Goal: Task Accomplishment & Management: Complete application form

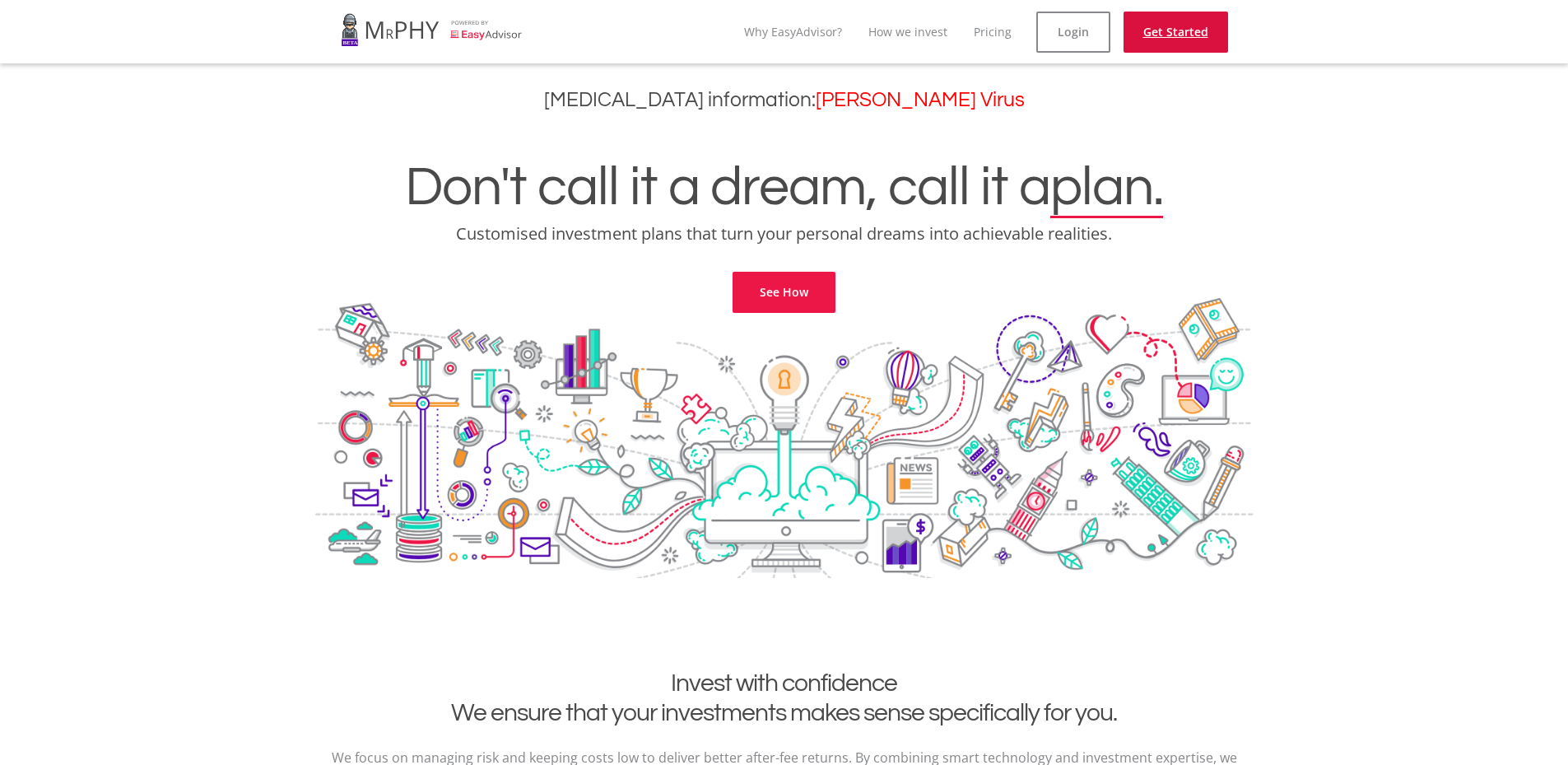
click at [1179, 42] on link "Get Started" at bounding box center [1175, 31] width 105 height 41
click at [1053, 13] on link "Login" at bounding box center [1073, 31] width 74 height 41
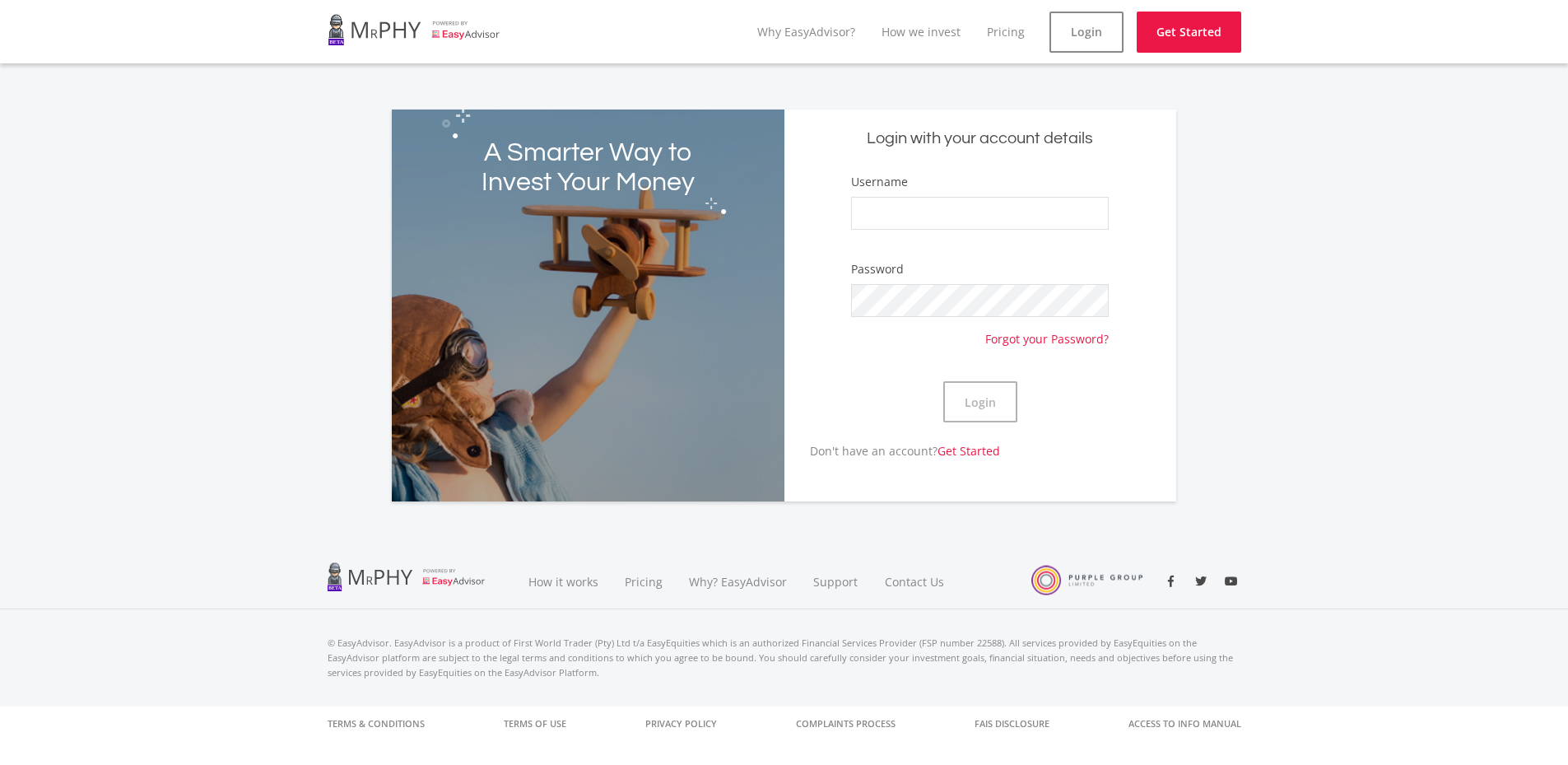
click at [945, 194] on div "Username" at bounding box center [980, 209] width 257 height 72
click at [942, 204] on input "Username" at bounding box center [980, 214] width 257 height 33
click at [999, 205] on input "Username" at bounding box center [980, 214] width 257 height 33
paste input "Hennie_Venter"
type input "Hennie_Venter"
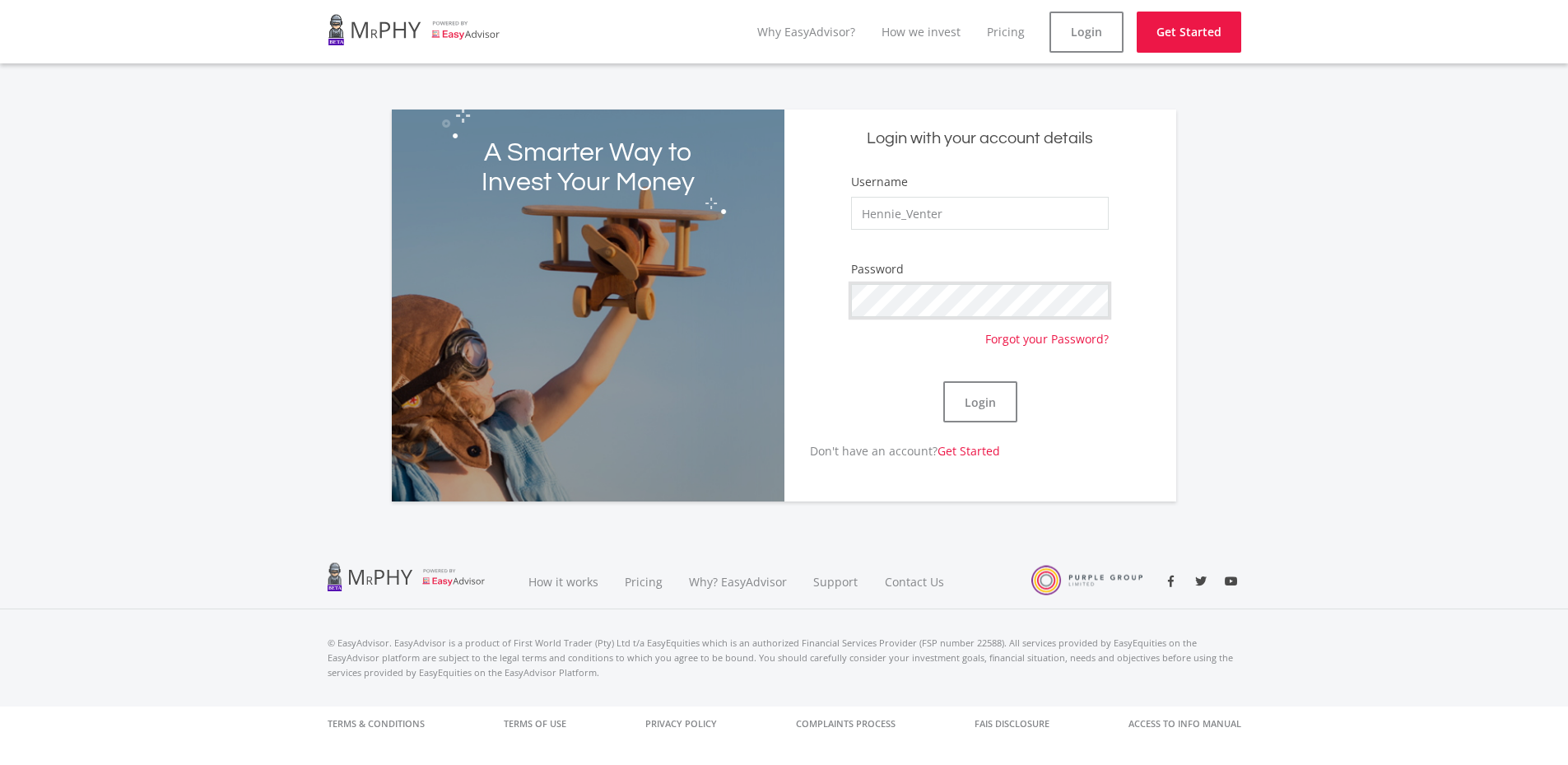
click at [944, 381] on button "Login" at bounding box center [981, 401] width 74 height 41
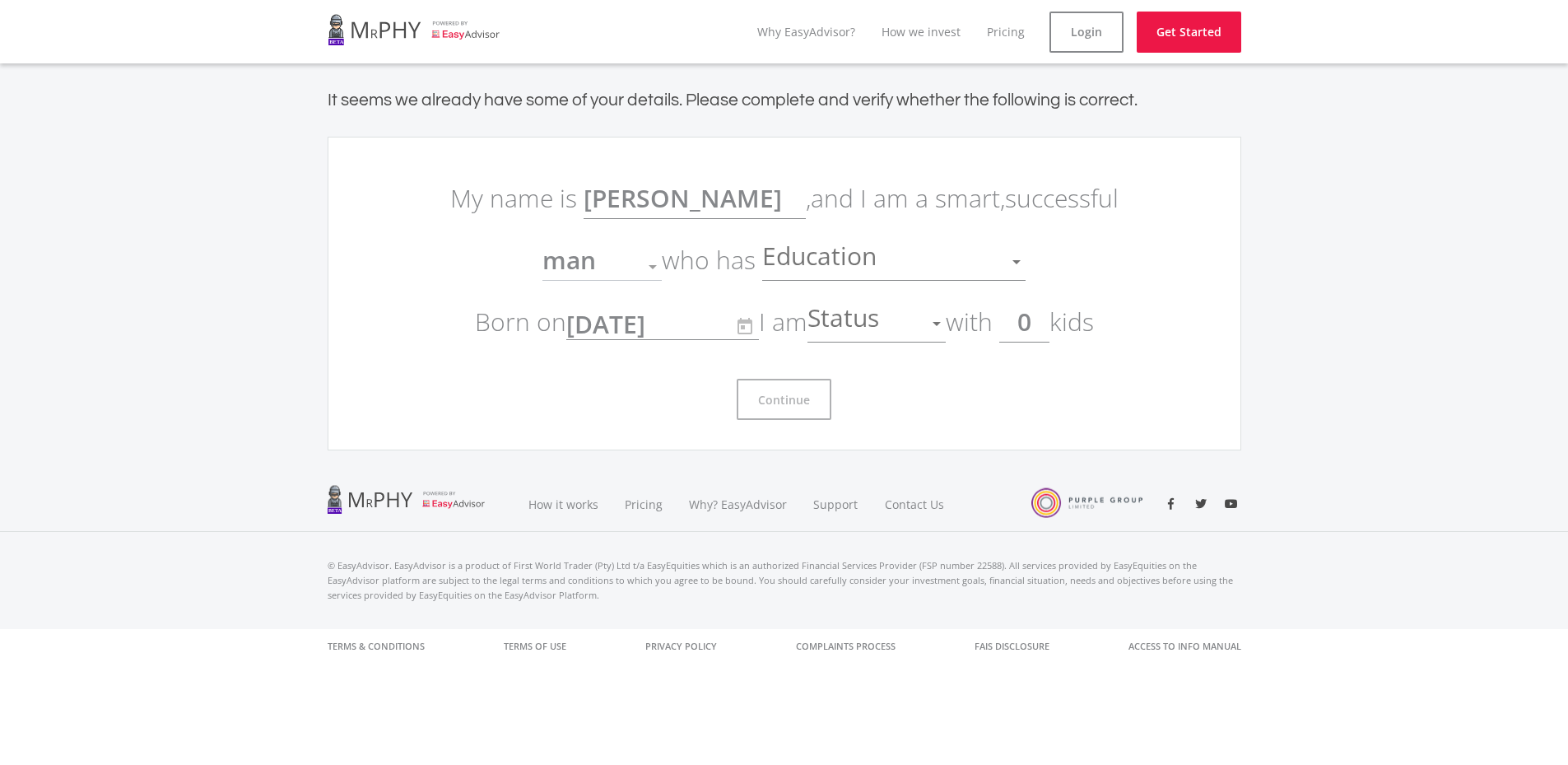
click at [633, 275] on div "man" at bounding box center [589, 266] width 94 height 31
click at [653, 265] on div at bounding box center [652, 266] width 8 height 4
click at [870, 315] on span "Status" at bounding box center [846, 324] width 76 height 31
click at [1080, 363] on div at bounding box center [784, 382] width 1568 height 765
click at [1036, 327] on input "0" at bounding box center [1024, 322] width 50 height 41
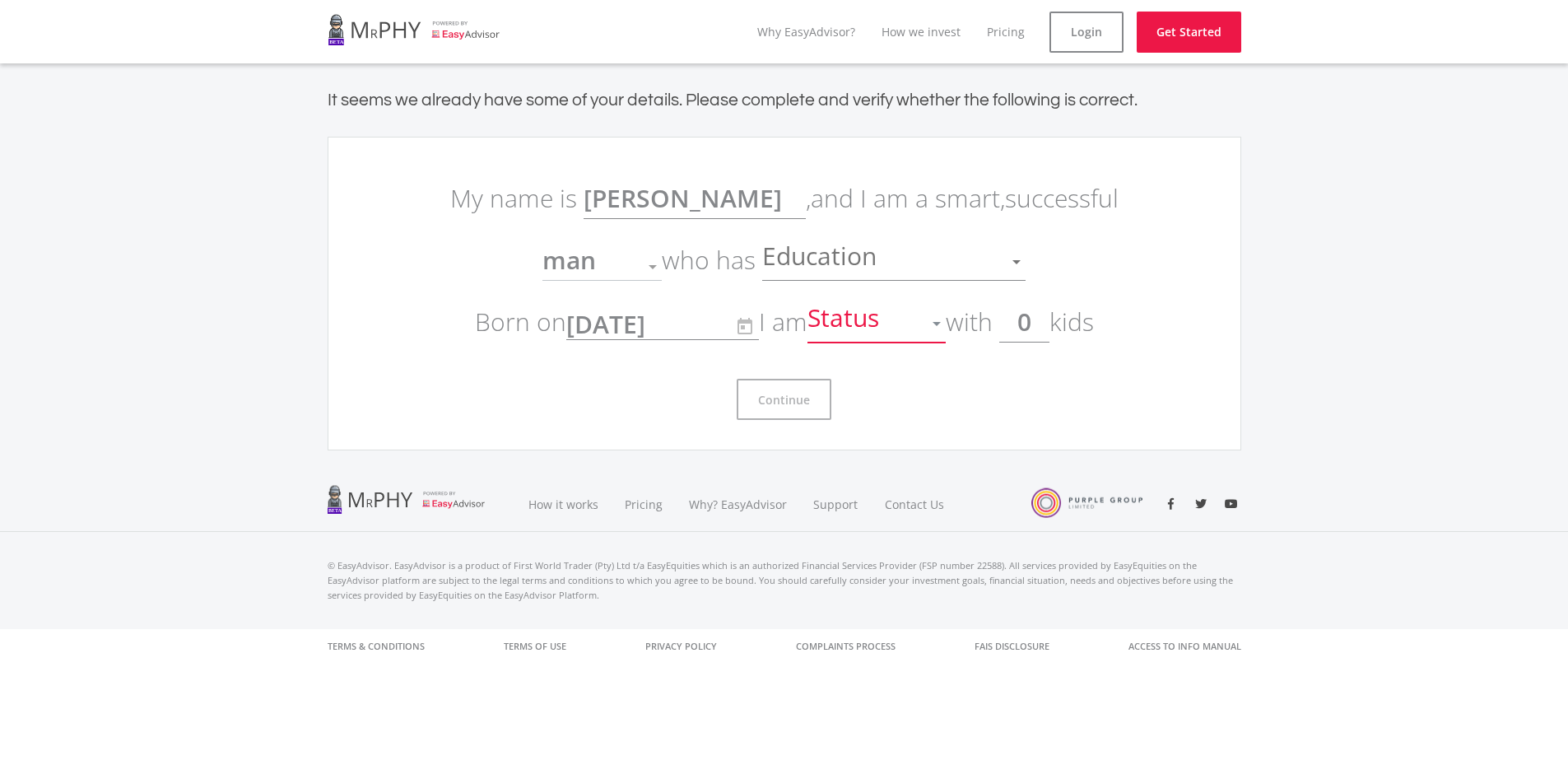
click at [921, 321] on div "Status" at bounding box center [864, 324] width 114 height 31
click at [888, 339] on span "single" at bounding box center [882, 332] width 138 height 49
click at [937, 270] on div "Education" at bounding box center [882, 262] width 239 height 31
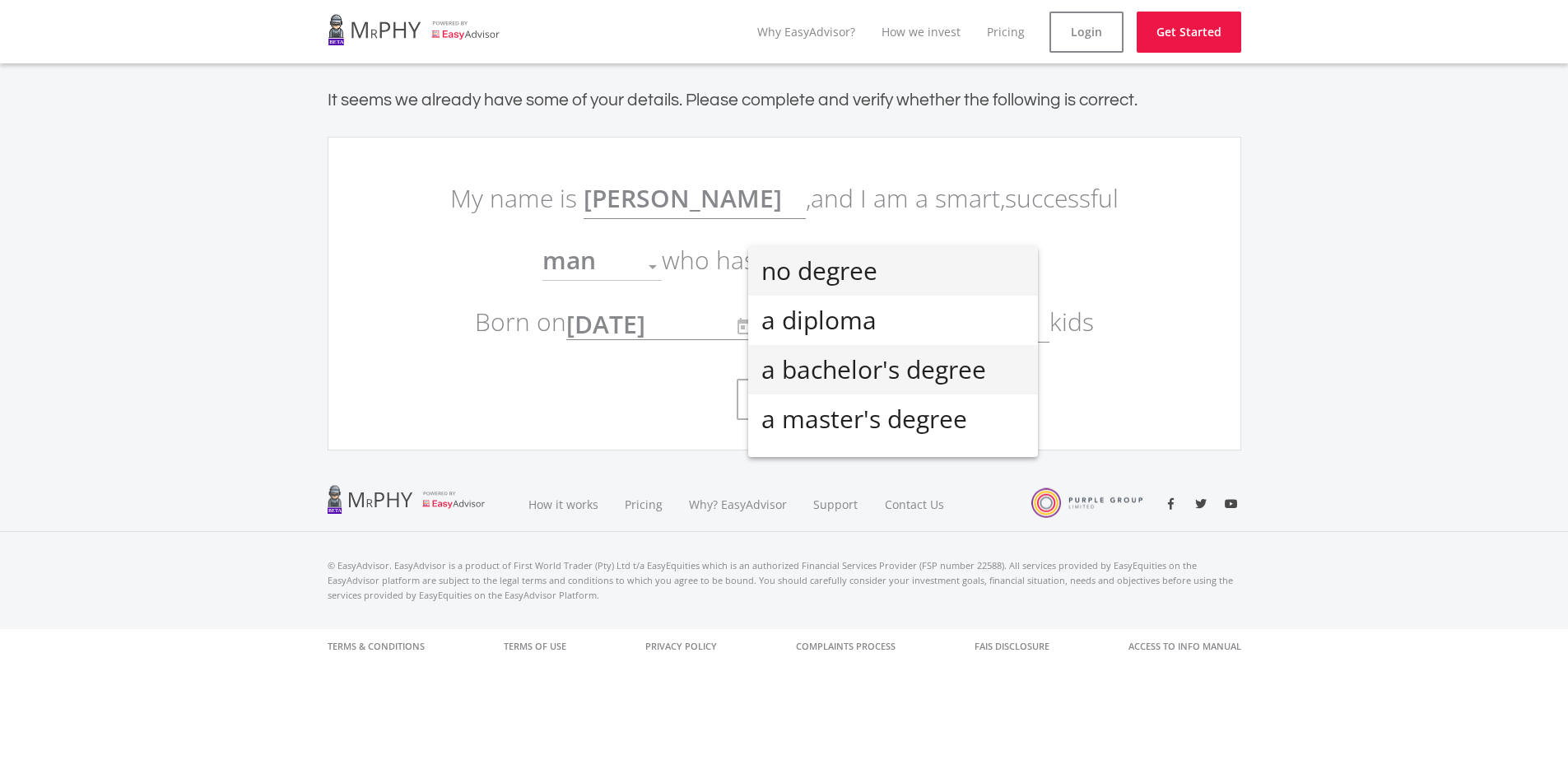
scroll to position [36, 0]
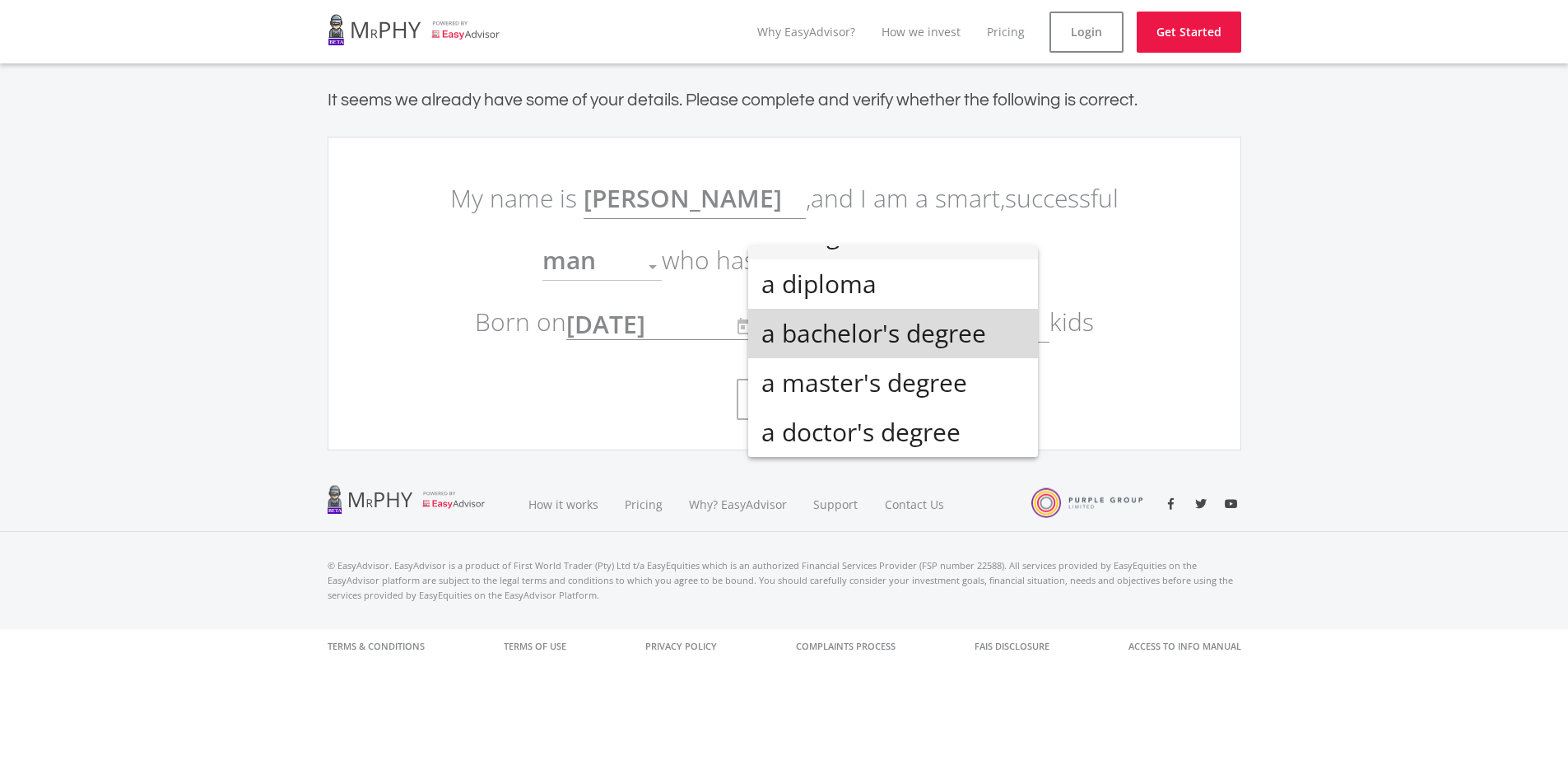
click at [915, 339] on span "a bachelor's degree" at bounding box center [893, 333] width 264 height 49
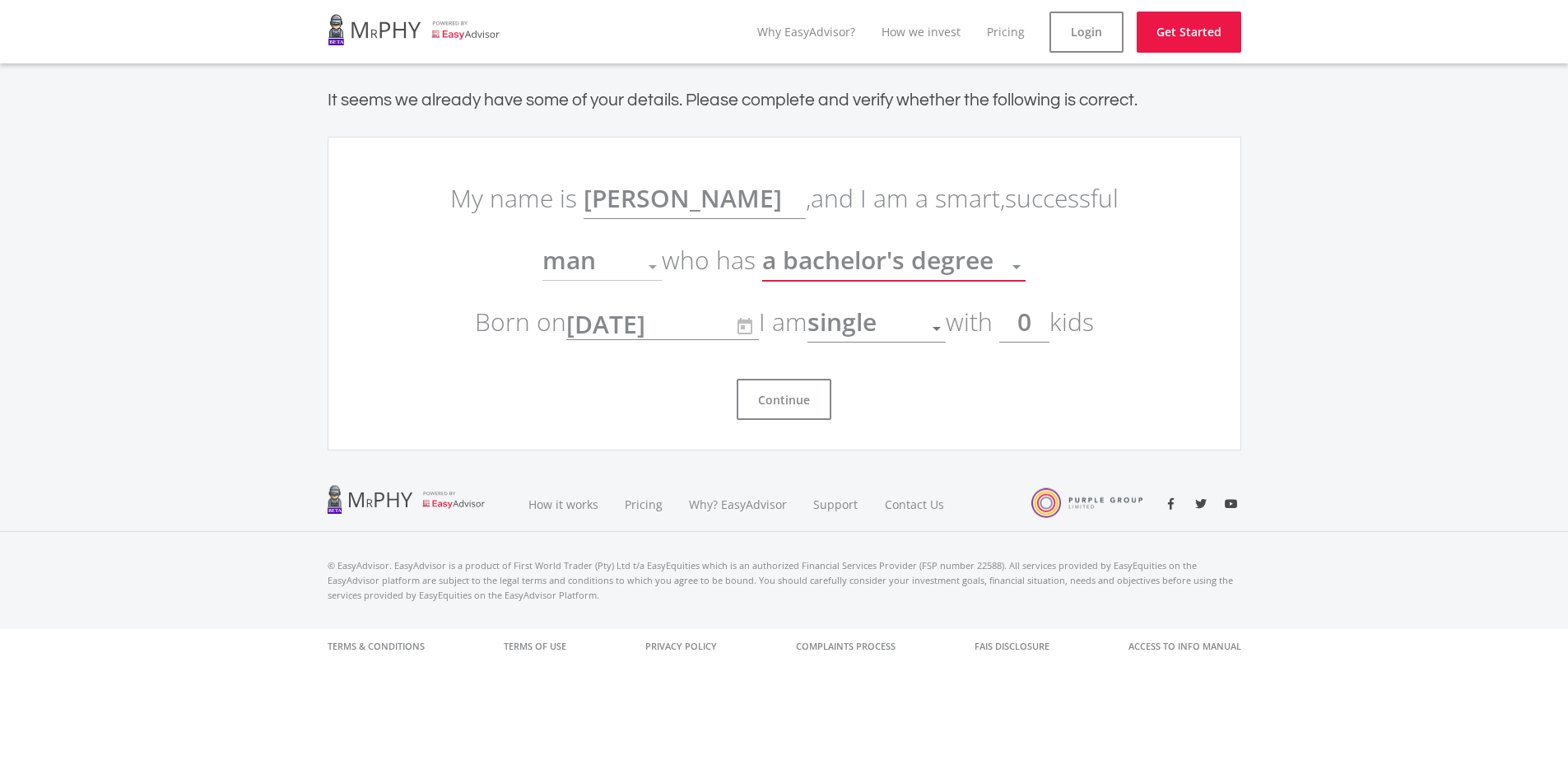
click at [631, 273] on div "man" at bounding box center [589, 266] width 94 height 31
click at [655, 257] on div at bounding box center [653, 266] width 31 height 31
click at [545, 263] on span "man" at bounding box center [569, 259] width 54 height 33
click at [783, 414] on button "Continue" at bounding box center [784, 399] width 94 height 41
click at [787, 400] on button "Continue" at bounding box center [784, 399] width 94 height 41
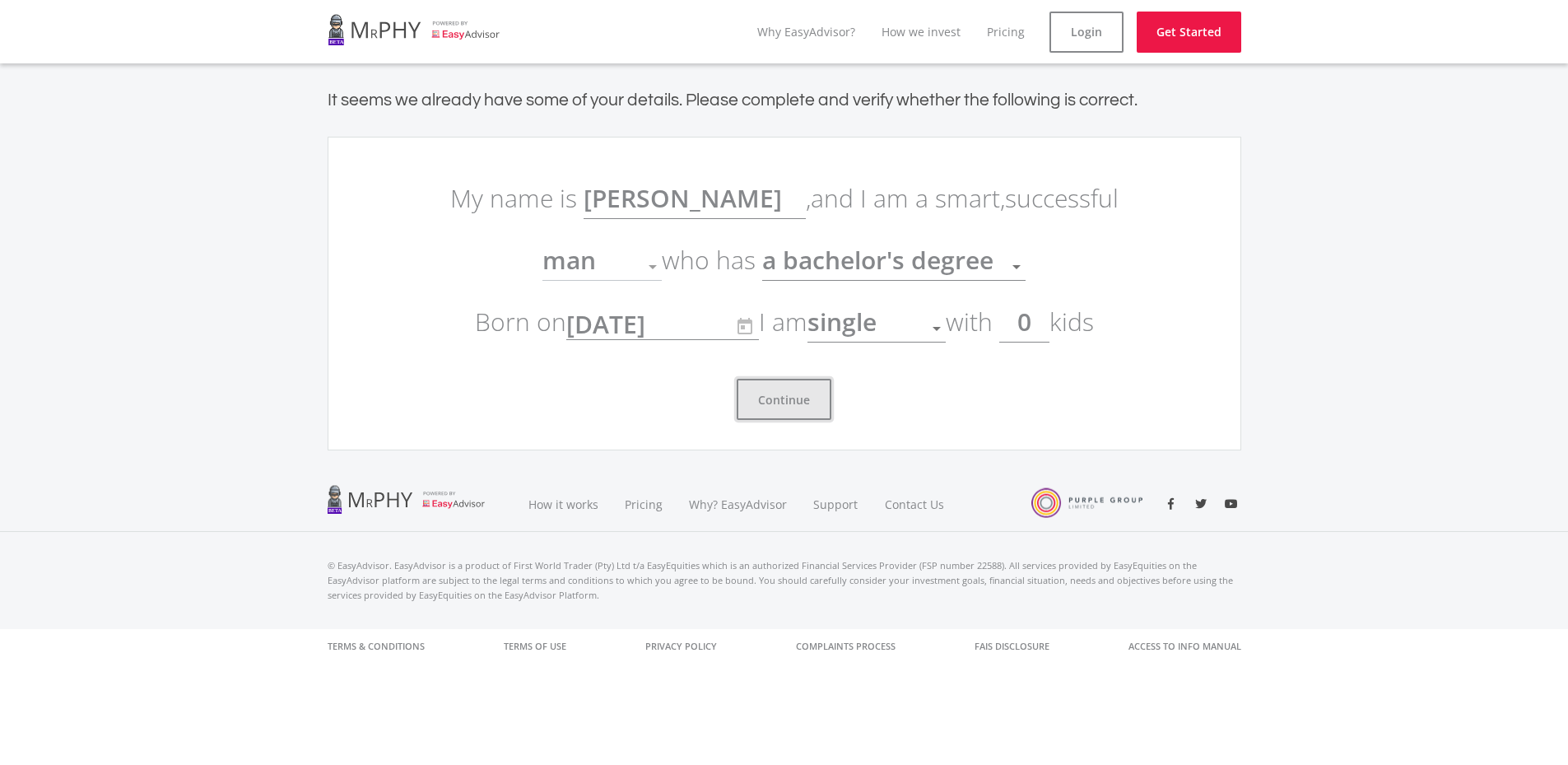
click at [787, 400] on button "Continue" at bounding box center [784, 399] width 94 height 41
click at [685, 343] on div "[DATE] YYYY/MM/DD" at bounding box center [648, 325] width 165 height 45
click at [855, 271] on span "Education" at bounding box center [821, 262] width 118 height 31
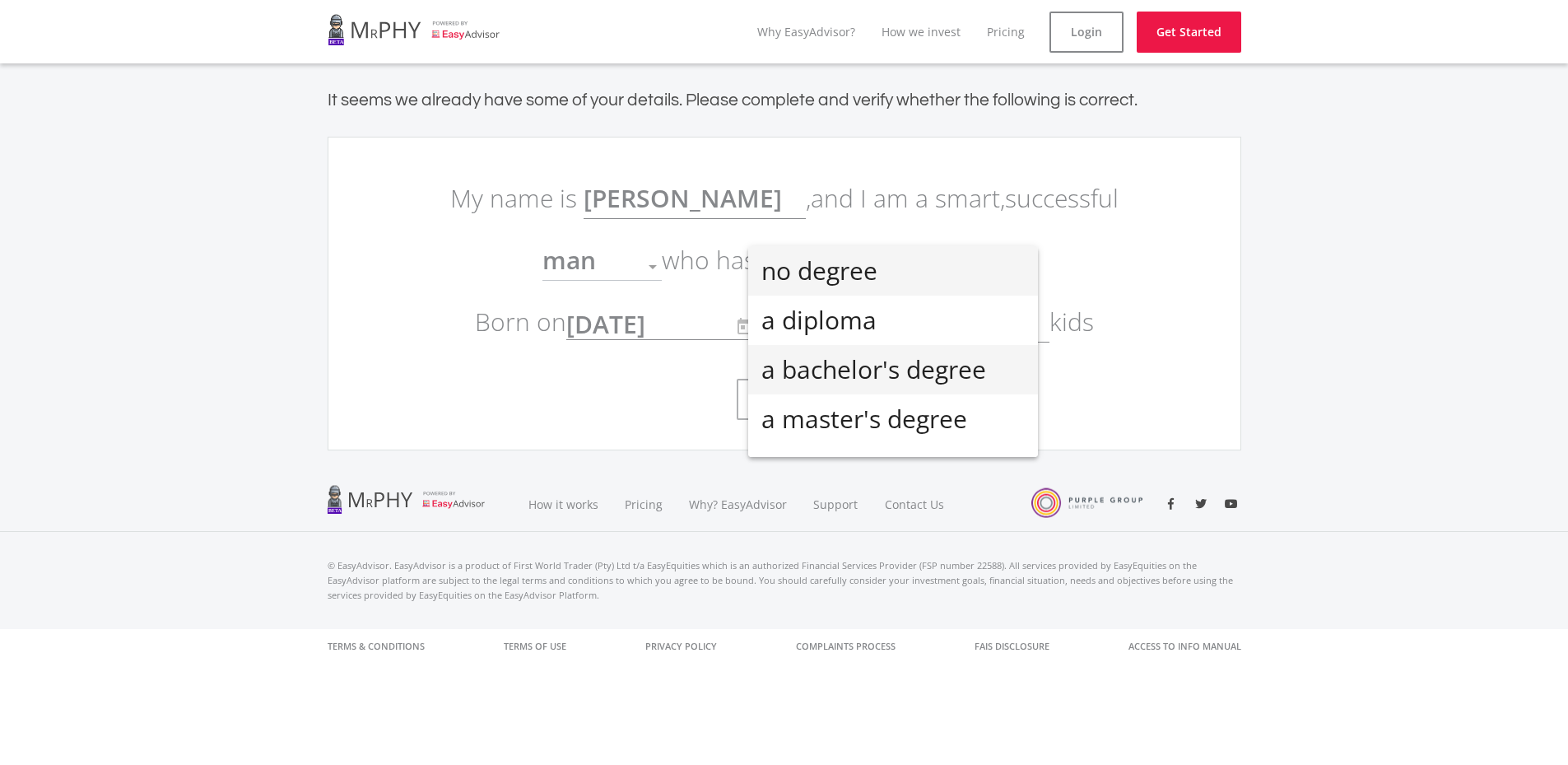
click at [900, 368] on span "a bachelor's degree" at bounding box center [893, 369] width 264 height 49
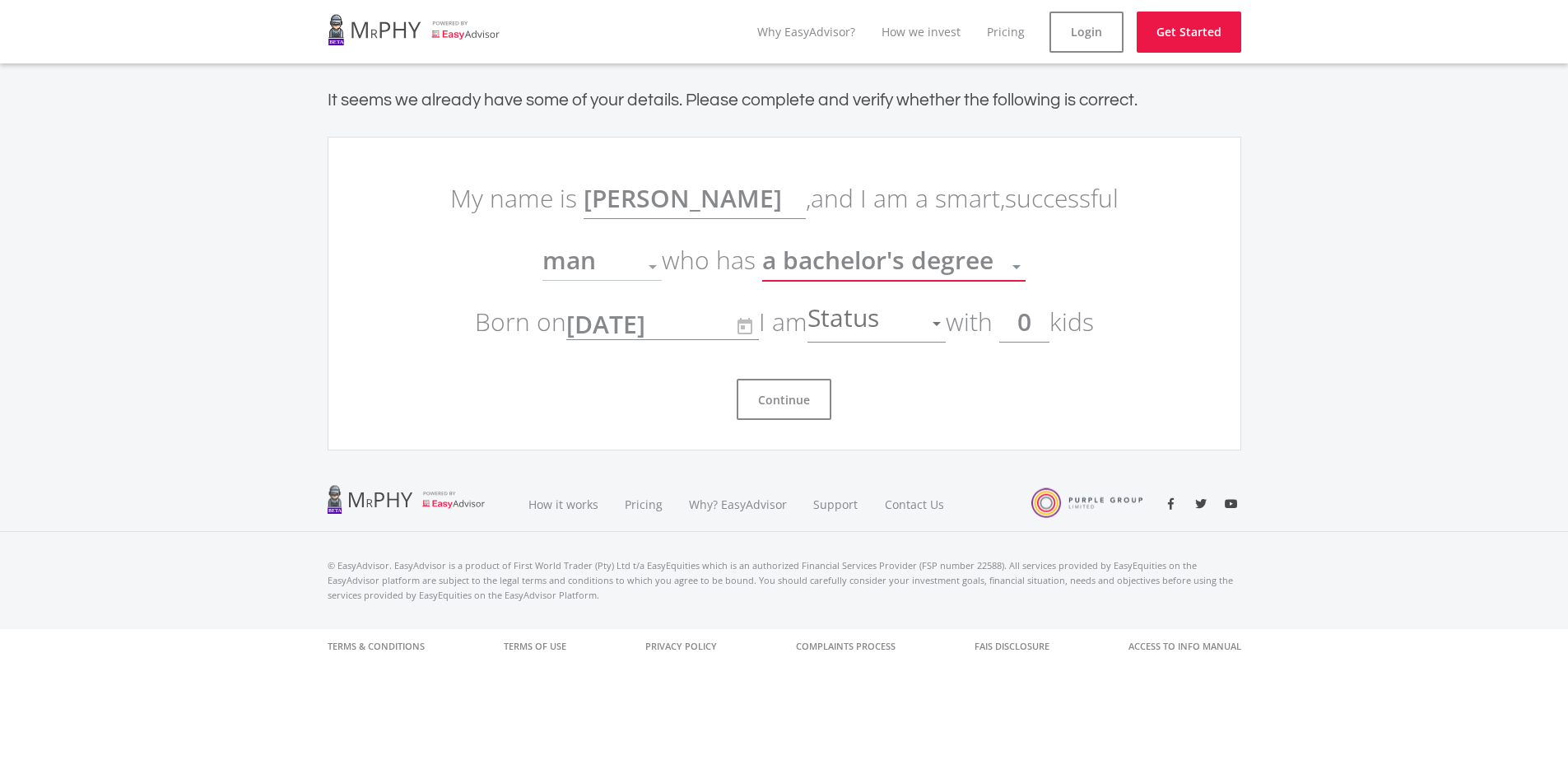
scroll to position [11, 0]
click at [920, 327] on div "Status" at bounding box center [864, 324] width 114 height 31
click at [889, 332] on span "single" at bounding box center [882, 332] width 138 height 49
click at [1032, 316] on input "0" at bounding box center [1024, 322] width 50 height 41
drag, startPoint x: 1041, startPoint y: 325, endPoint x: 1004, endPoint y: 325, distance: 37.0
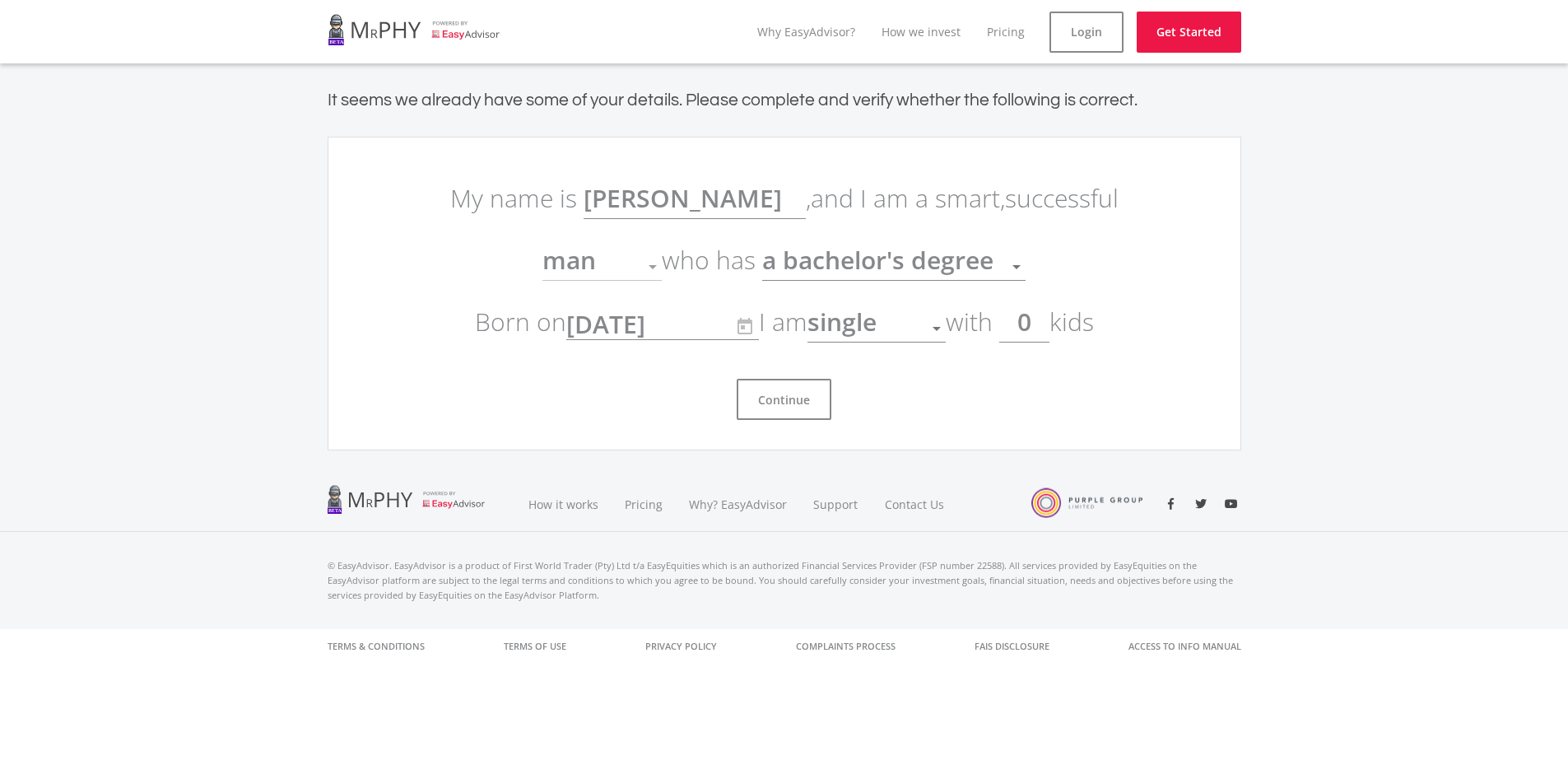
click at [1004, 325] on p "My name is Hendrik , and I am a smart, successful man Gender who has a bachelor…" at bounding box center [784, 260] width 691 height 185
click at [1086, 43] on link "Login" at bounding box center [1086, 31] width 74 height 41
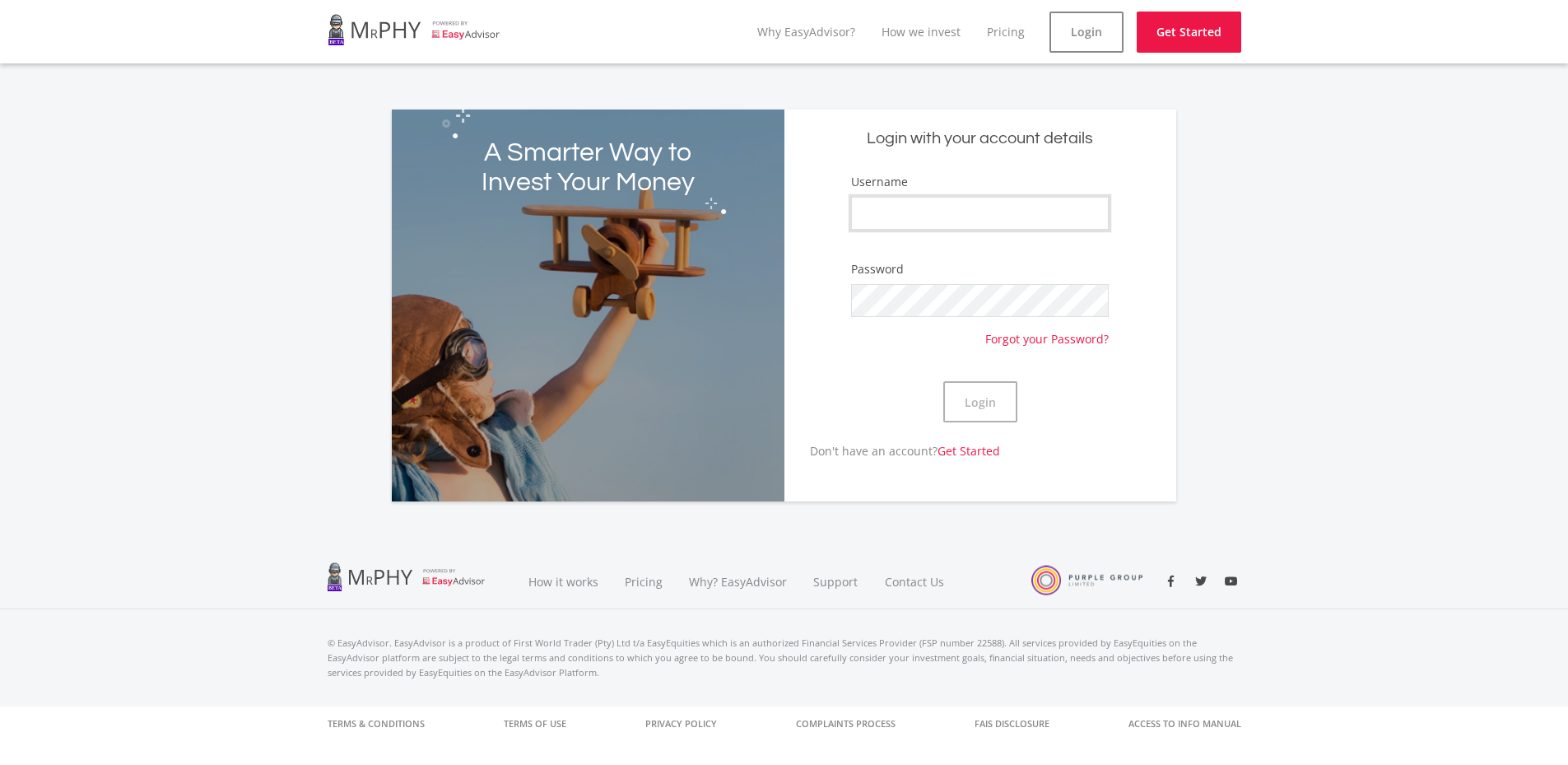
click at [953, 209] on input "Username" at bounding box center [980, 214] width 257 height 33
click at [957, 223] on input "Username" at bounding box center [980, 214] width 257 height 33
paste input "Hennie_Venter"
type input "Hennie_Venter"
click at [1006, 407] on button "Login" at bounding box center [981, 401] width 74 height 41
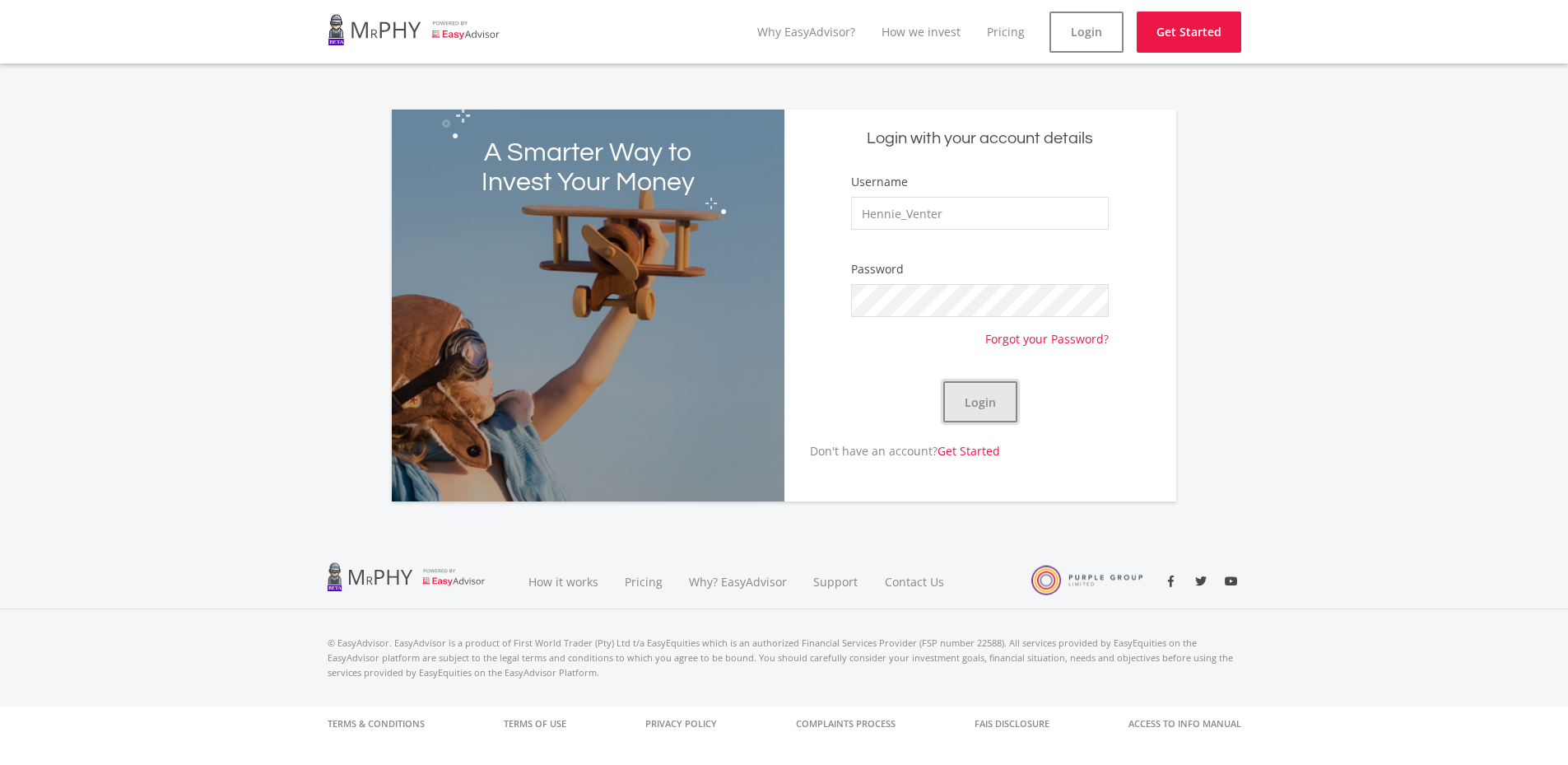
click at [959, 407] on button "Login" at bounding box center [981, 401] width 74 height 41
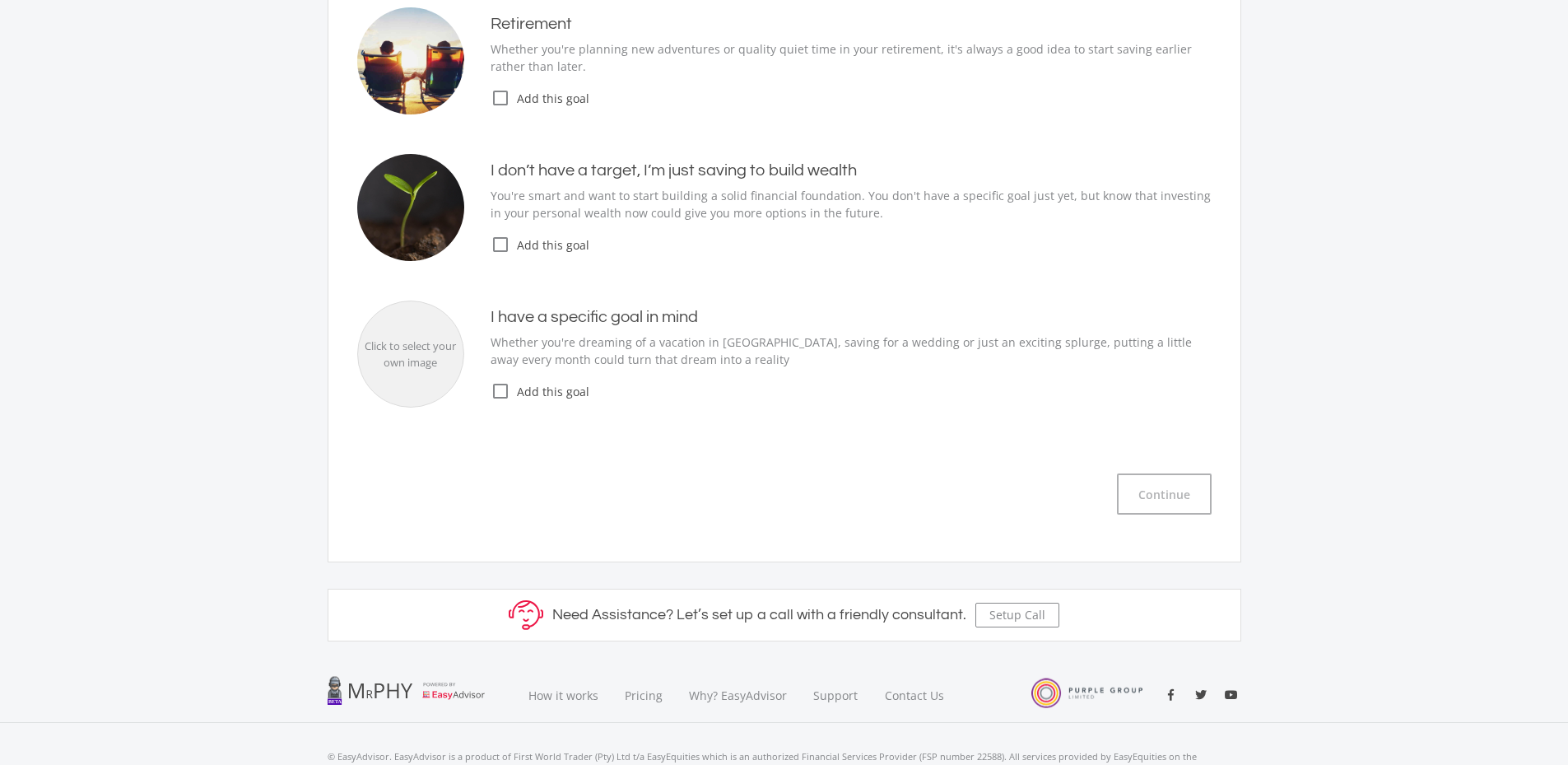
scroll to position [138, 0]
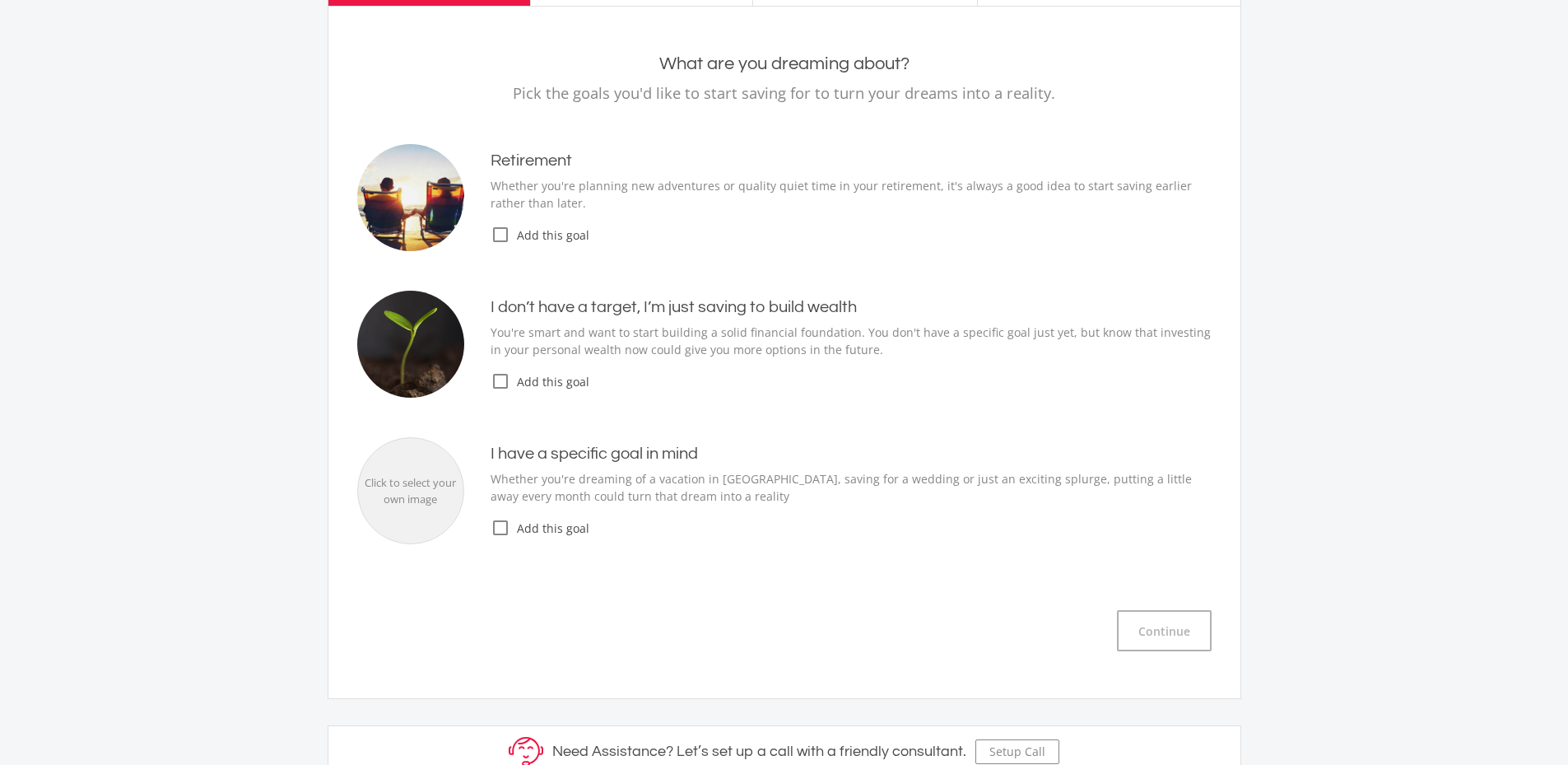
click at [504, 376] on icon "check_box_outline_blank" at bounding box center [500, 380] width 19 height 19
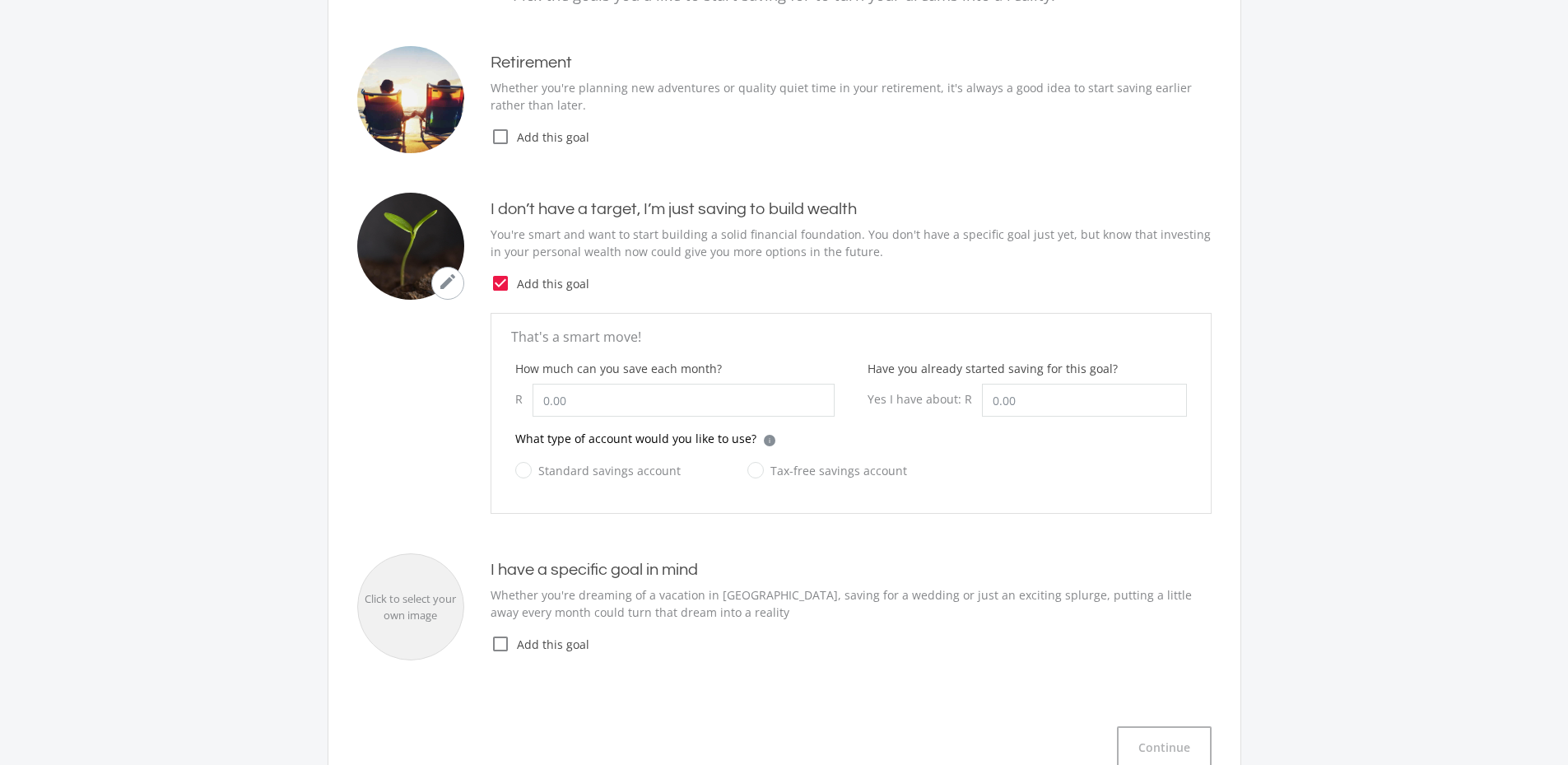
scroll to position [274, 0]
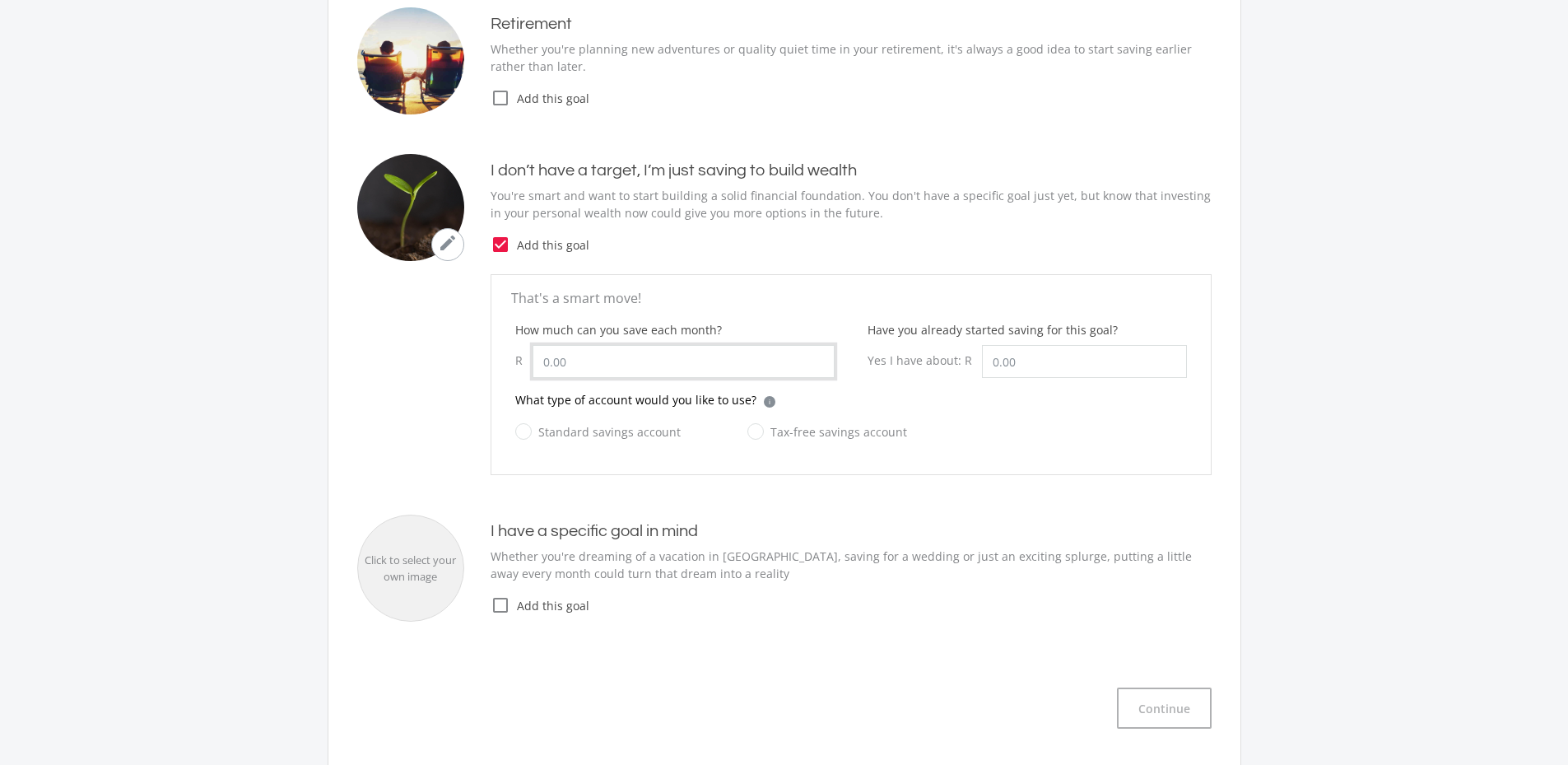
drag, startPoint x: 611, startPoint y: 364, endPoint x: 512, endPoint y: 362, distance: 99.0
click at [512, 362] on div "How much can you save each month? R" at bounding box center [674, 356] width 352 height 70
type input "500.00"
click at [1028, 359] on input "Have you already started saving for this goal?" at bounding box center [1084, 362] width 205 height 33
type input "5,000.00"
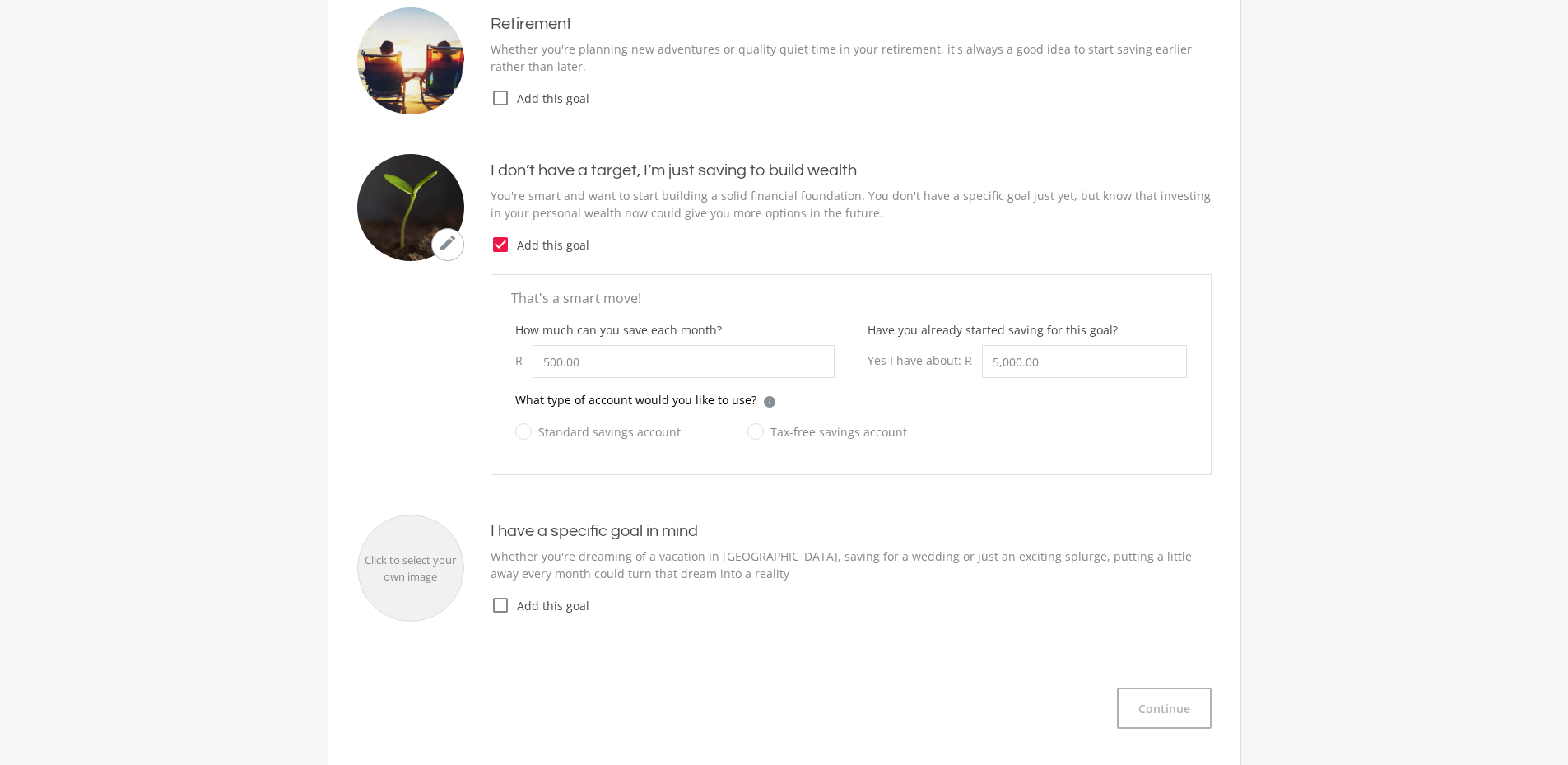
click at [764, 445] on input "Tax-free savings account" at bounding box center [810, 441] width 160 height 33
radio input "true"
click at [581, 437] on label "Standard savings account" at bounding box center [598, 432] width 166 height 20
click at [581, 437] on input "Standard savings account" at bounding box center [581, 441] width 166 height 33
radio input "true"
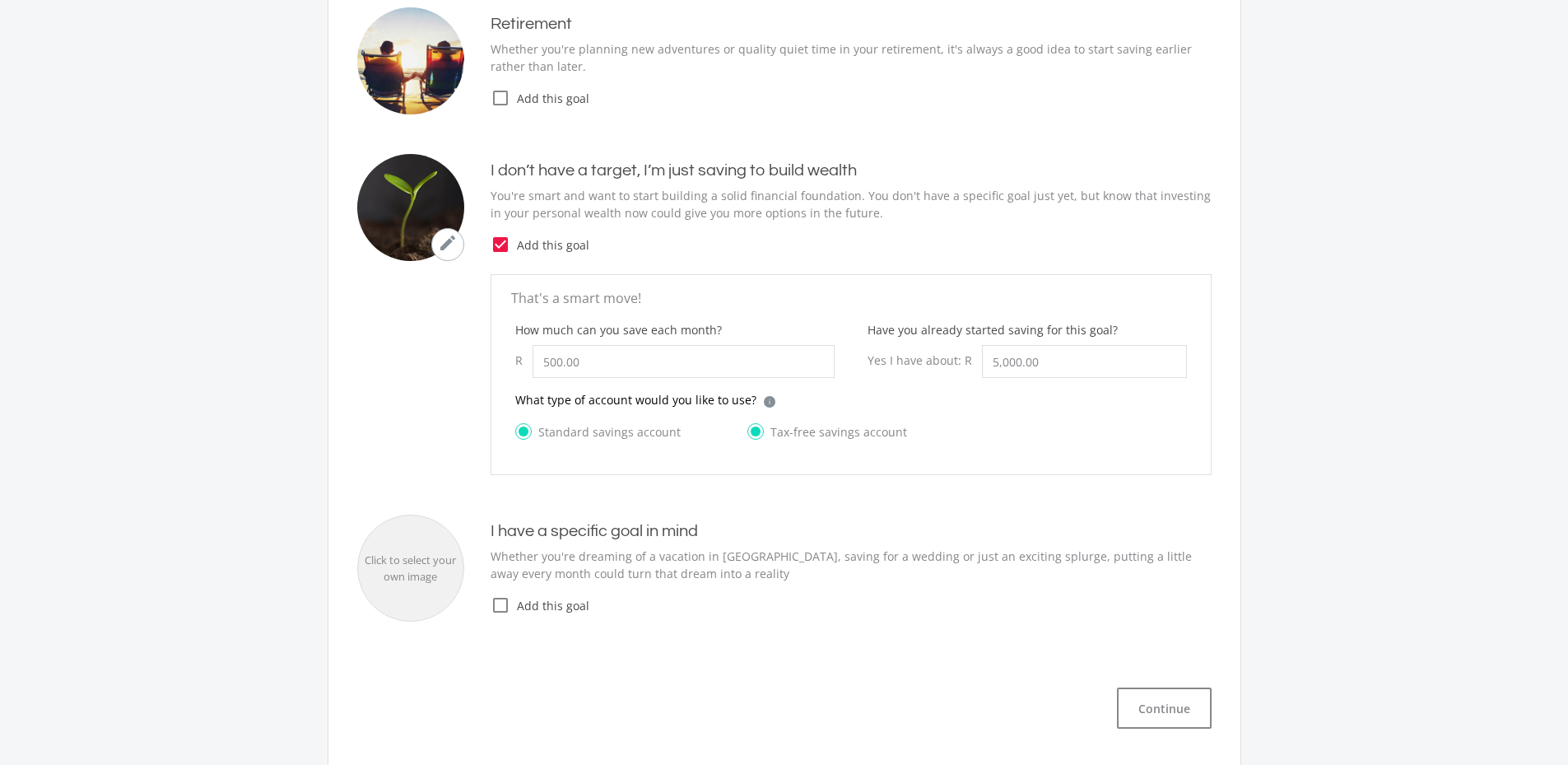
radio input "false"
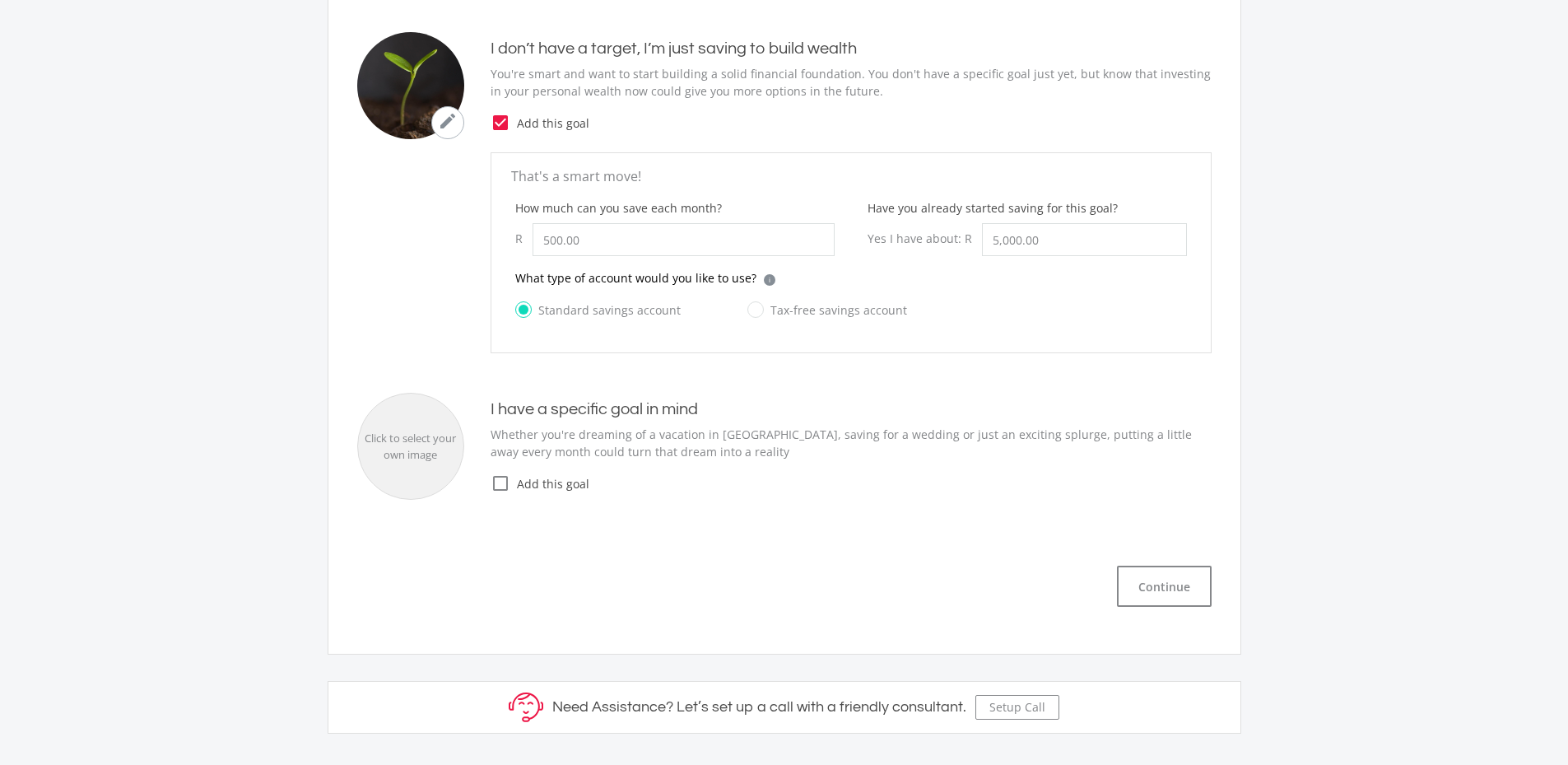
scroll to position [549, 0]
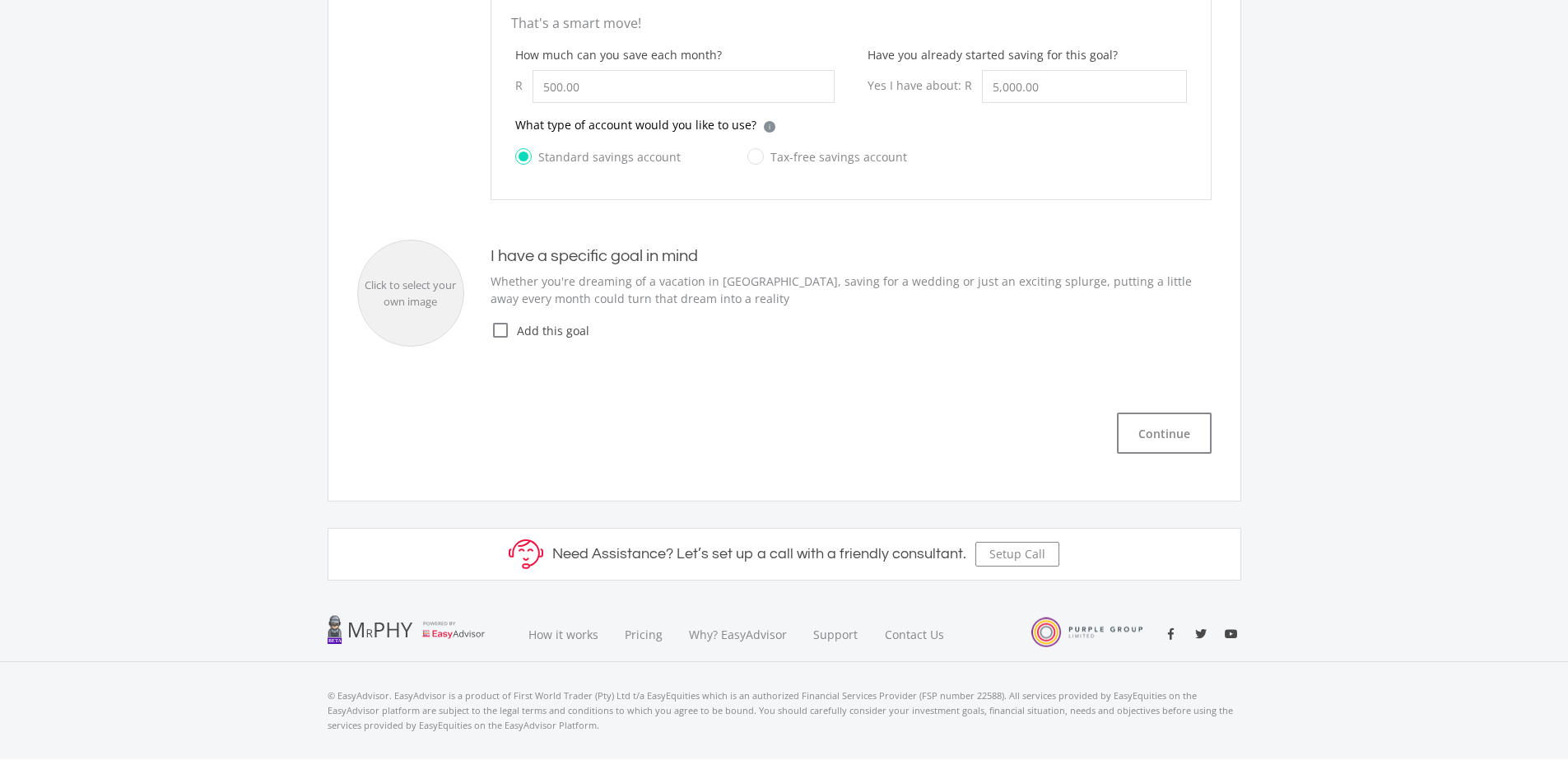
click at [500, 327] on icon "check_box_outline_blank" at bounding box center [500, 329] width 19 height 19
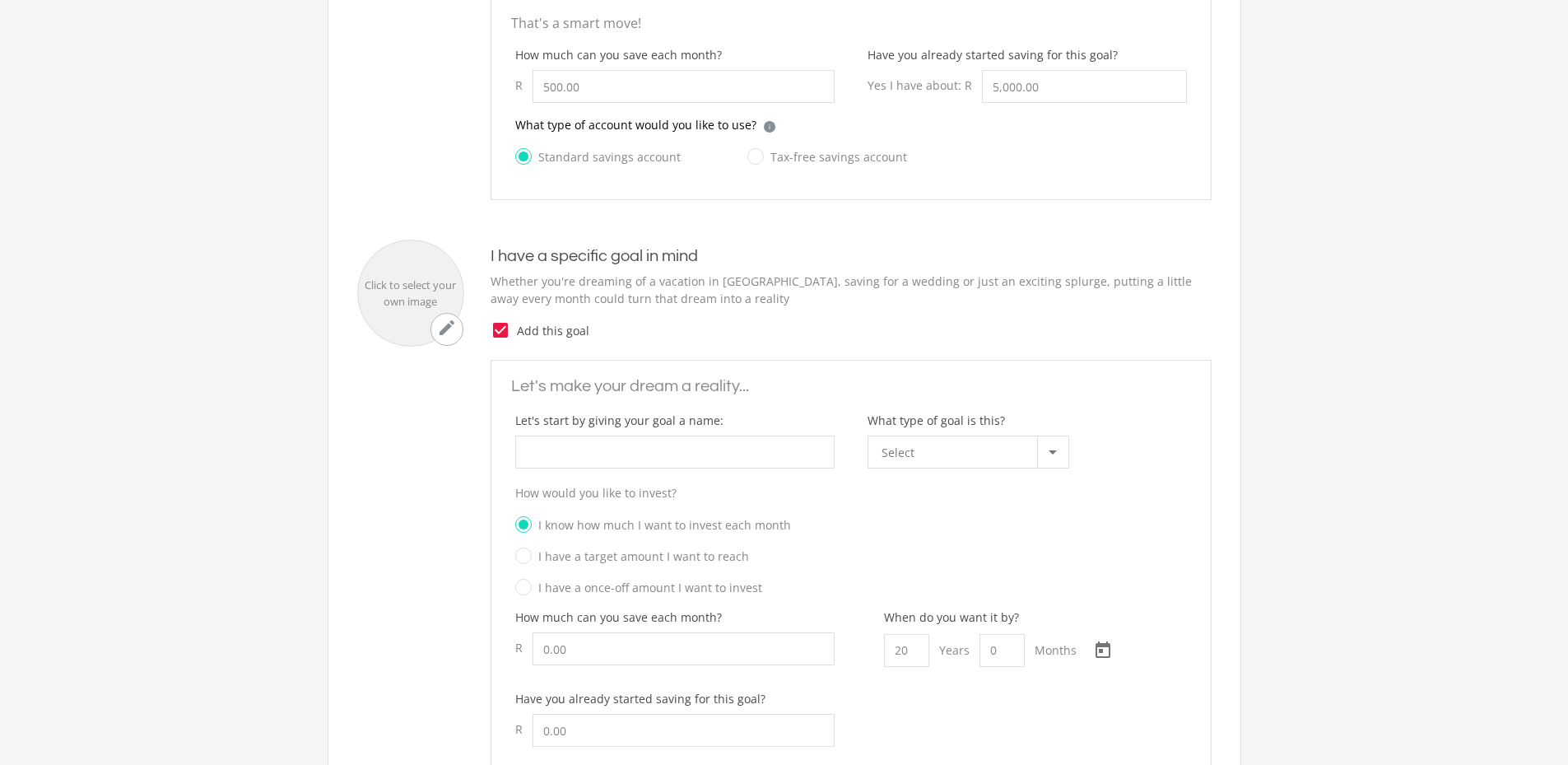
scroll to position [412, 0]
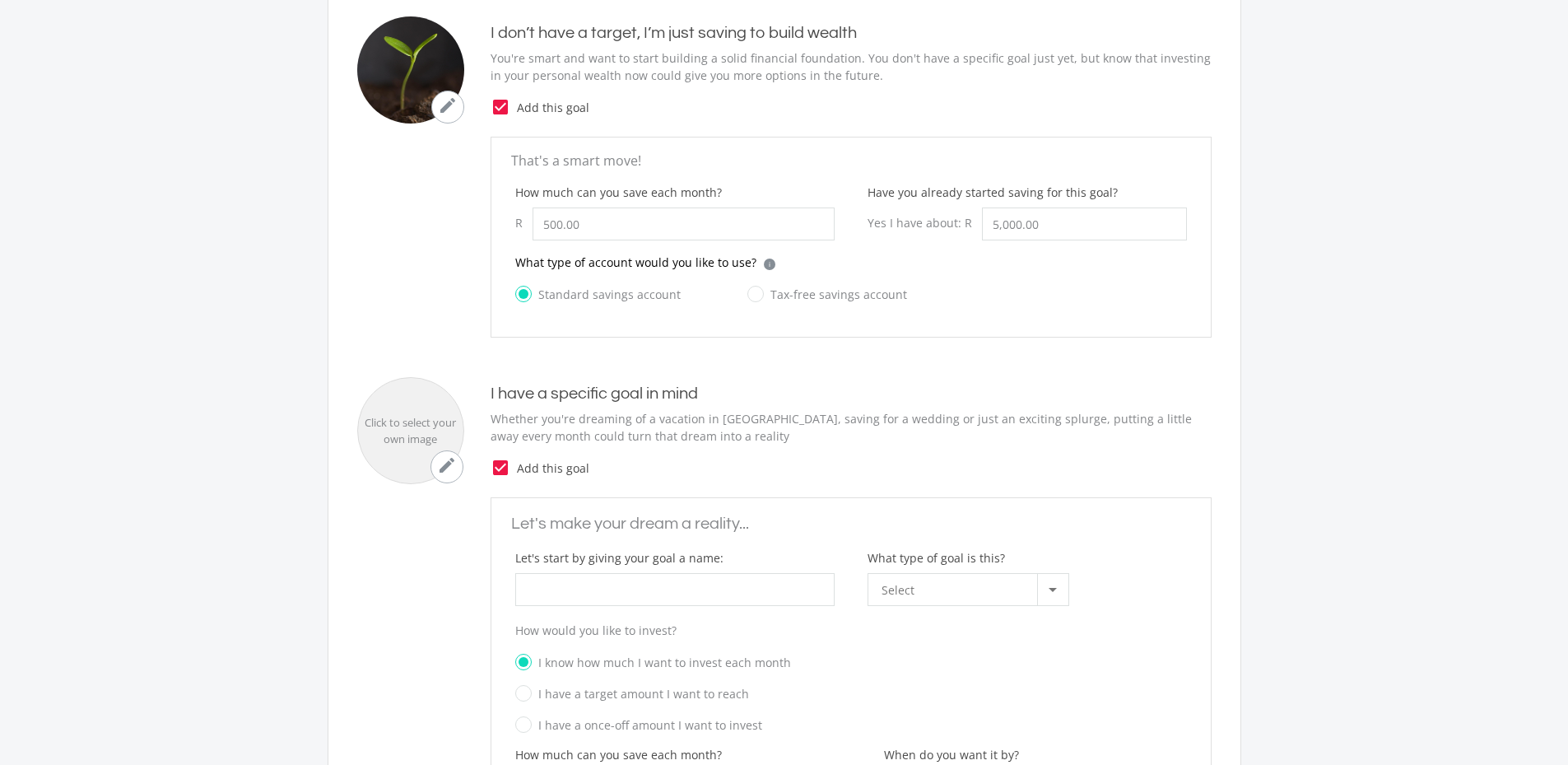
click at [498, 105] on icon "check_box" at bounding box center [500, 106] width 19 height 19
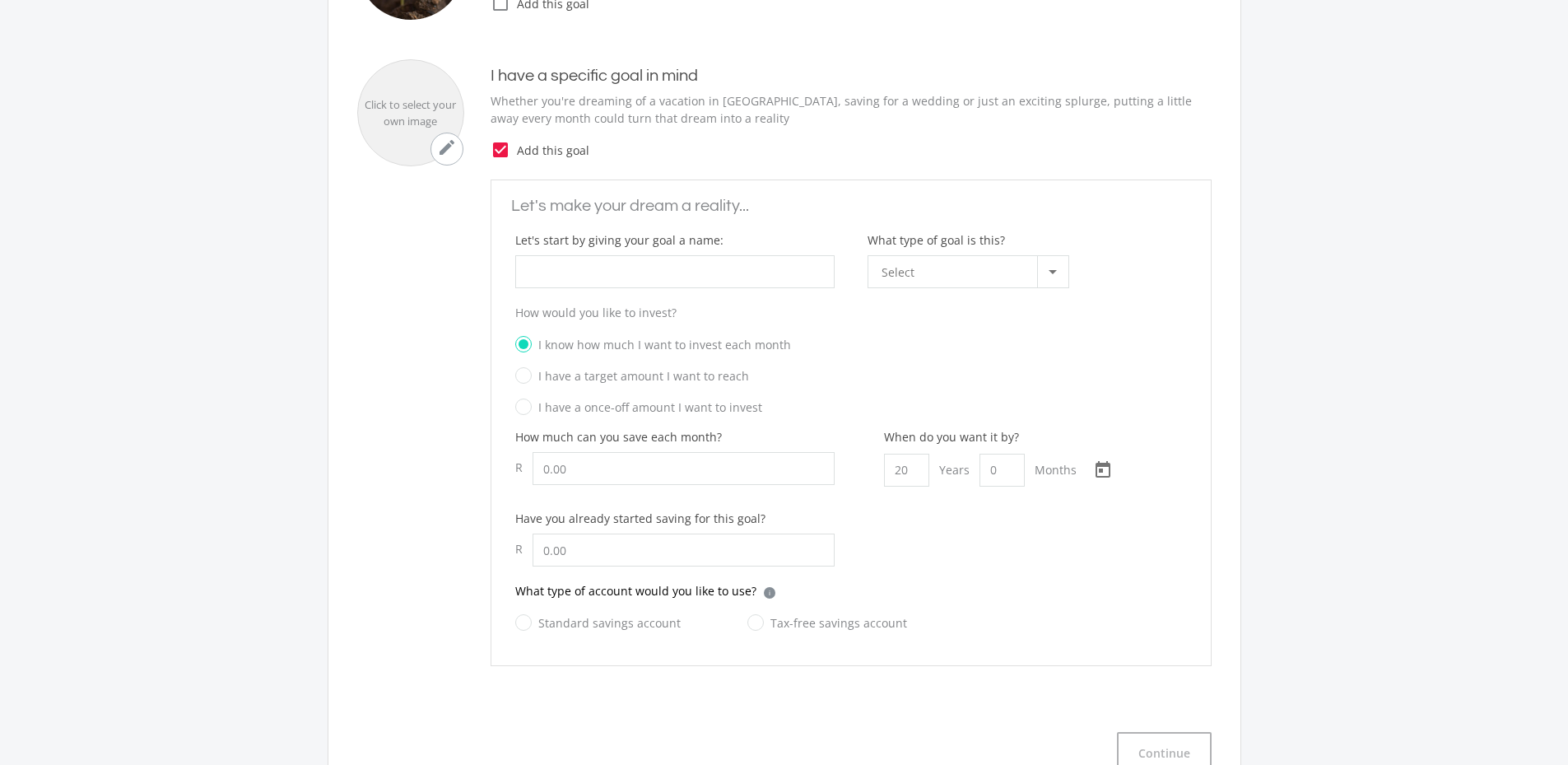
scroll to position [549, 0]
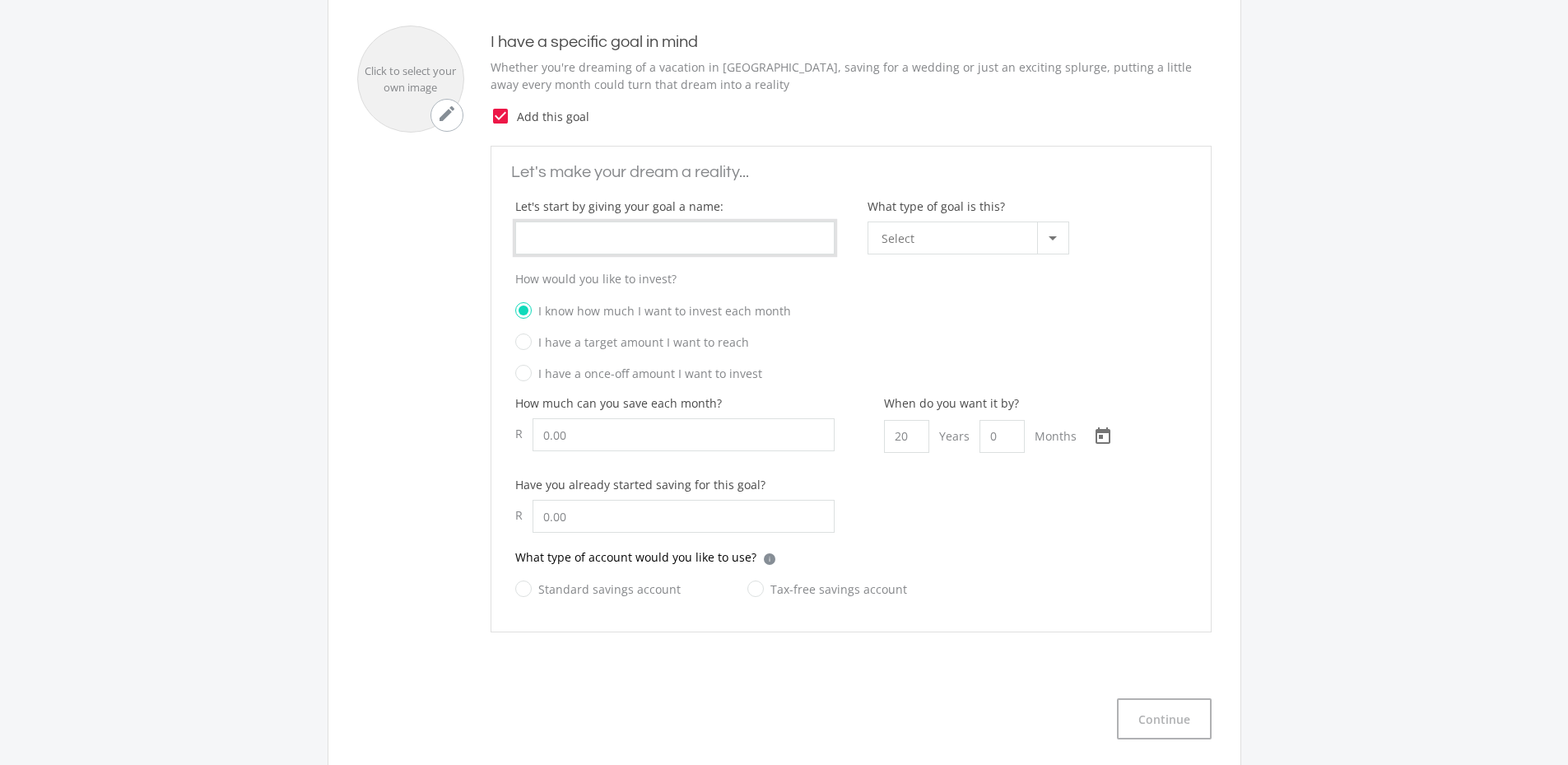
click at [624, 237] on input "What type of goal is this?" at bounding box center [674, 238] width 319 height 33
type input "Wealth"
click at [1049, 236] on div at bounding box center [1053, 238] width 8 height 4
click at [970, 302] on span "General Saving" at bounding box center [971, 302] width 180 height 23
click at [577, 434] on input "Let's start by giving your goal a name:" at bounding box center [684, 435] width 302 height 33
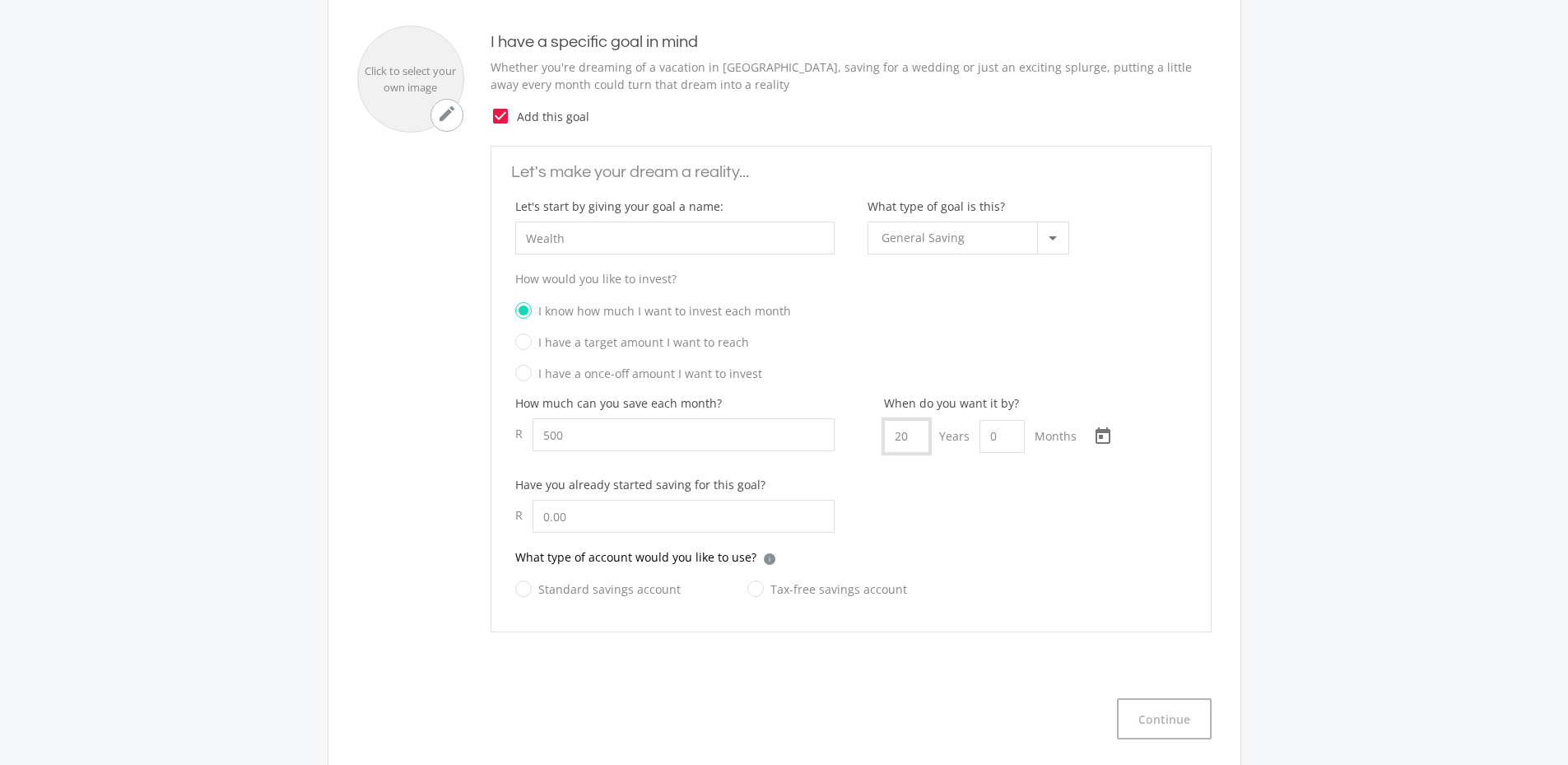
type input "500.00"
drag, startPoint x: 912, startPoint y: 439, endPoint x: 888, endPoint y: 439, distance: 24.0
click at [888, 439] on input "20" at bounding box center [907, 437] width 45 height 33
type input "5"
click at [815, 462] on div "How much can you save each month? R 500.00" at bounding box center [674, 430] width 319 height 72
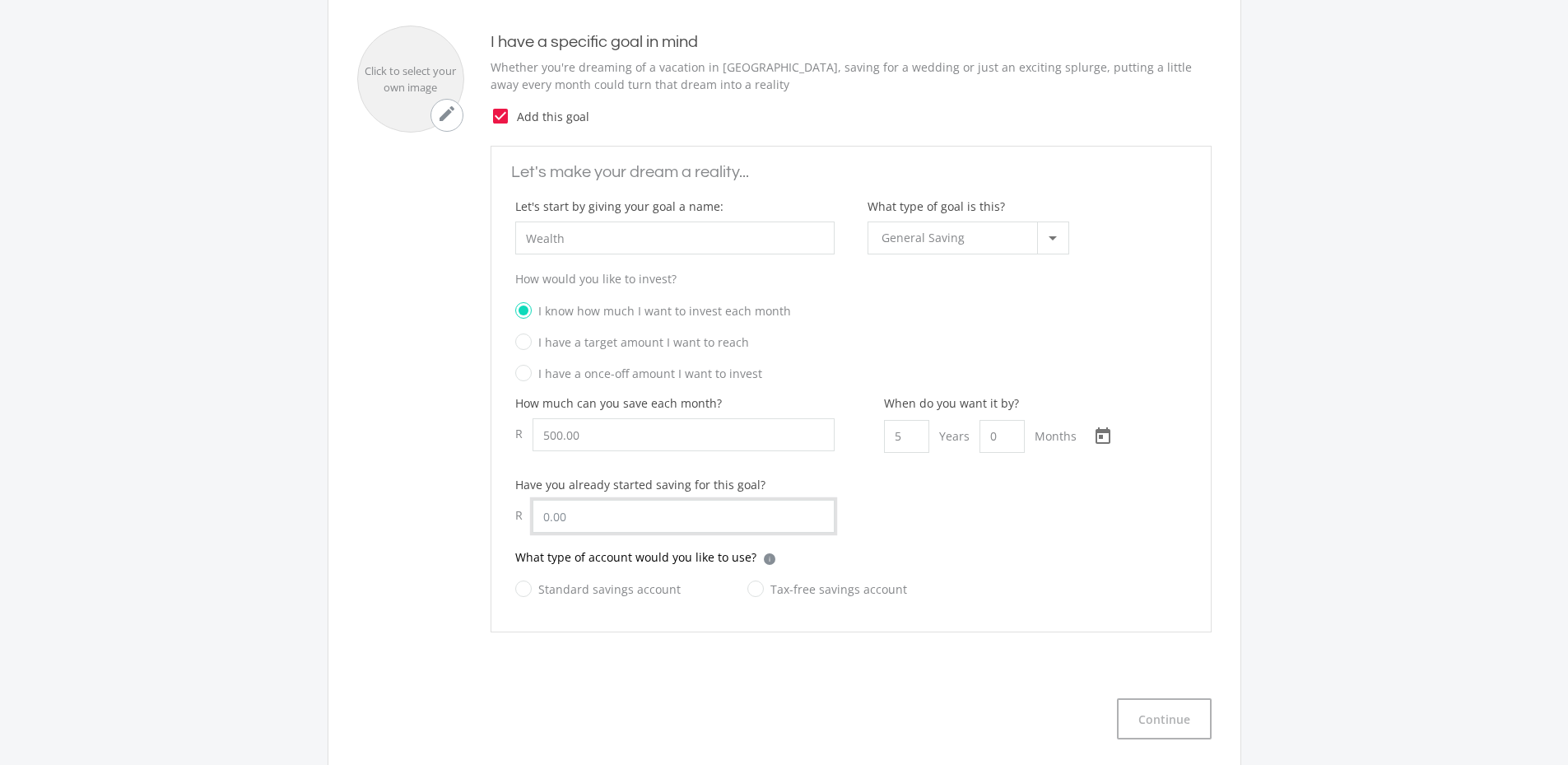
drag, startPoint x: 609, startPoint y: 510, endPoint x: 567, endPoint y: 511, distance: 42.0
click at [567, 511] on input "text" at bounding box center [684, 516] width 302 height 33
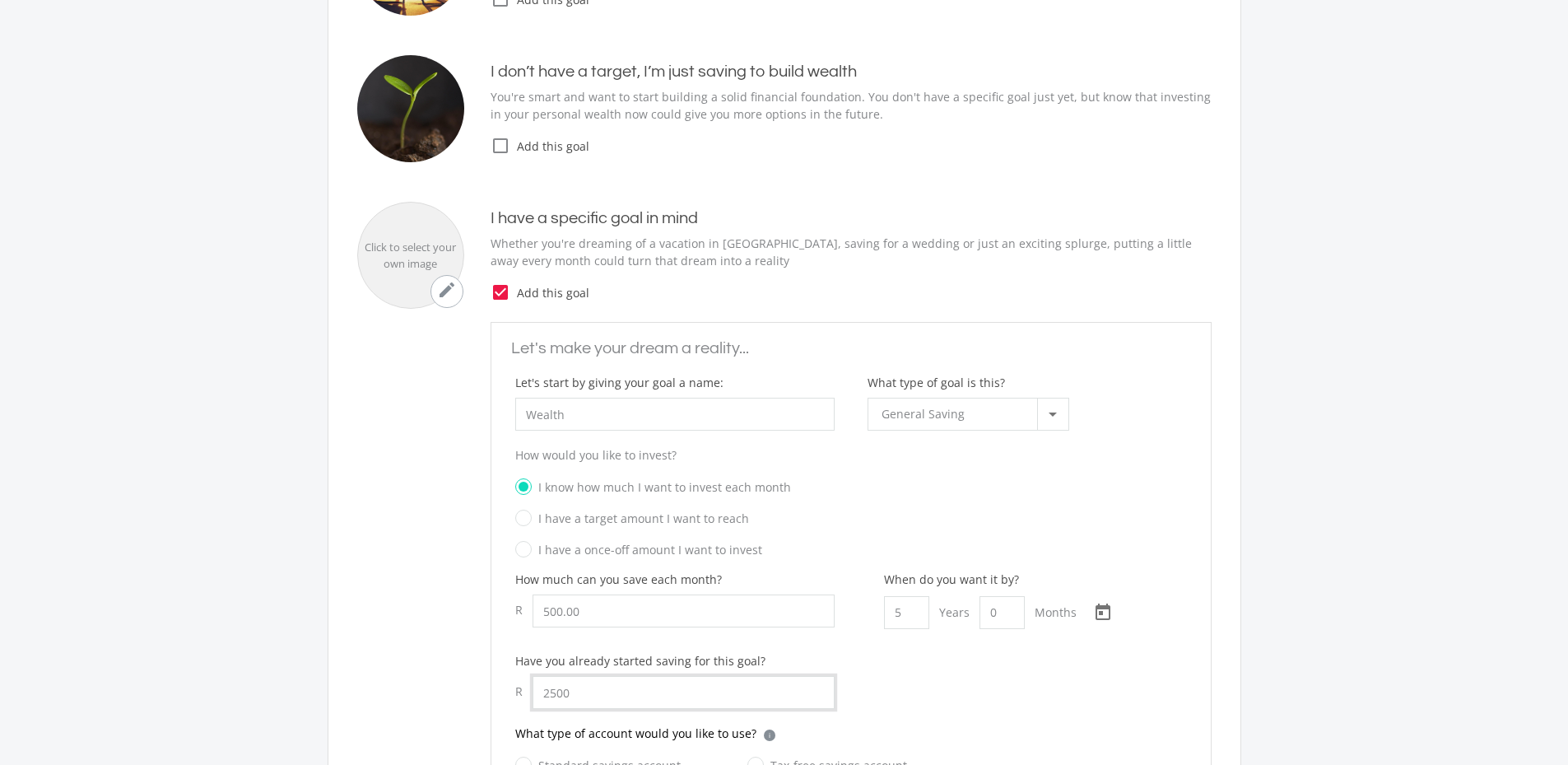
scroll to position [685, 0]
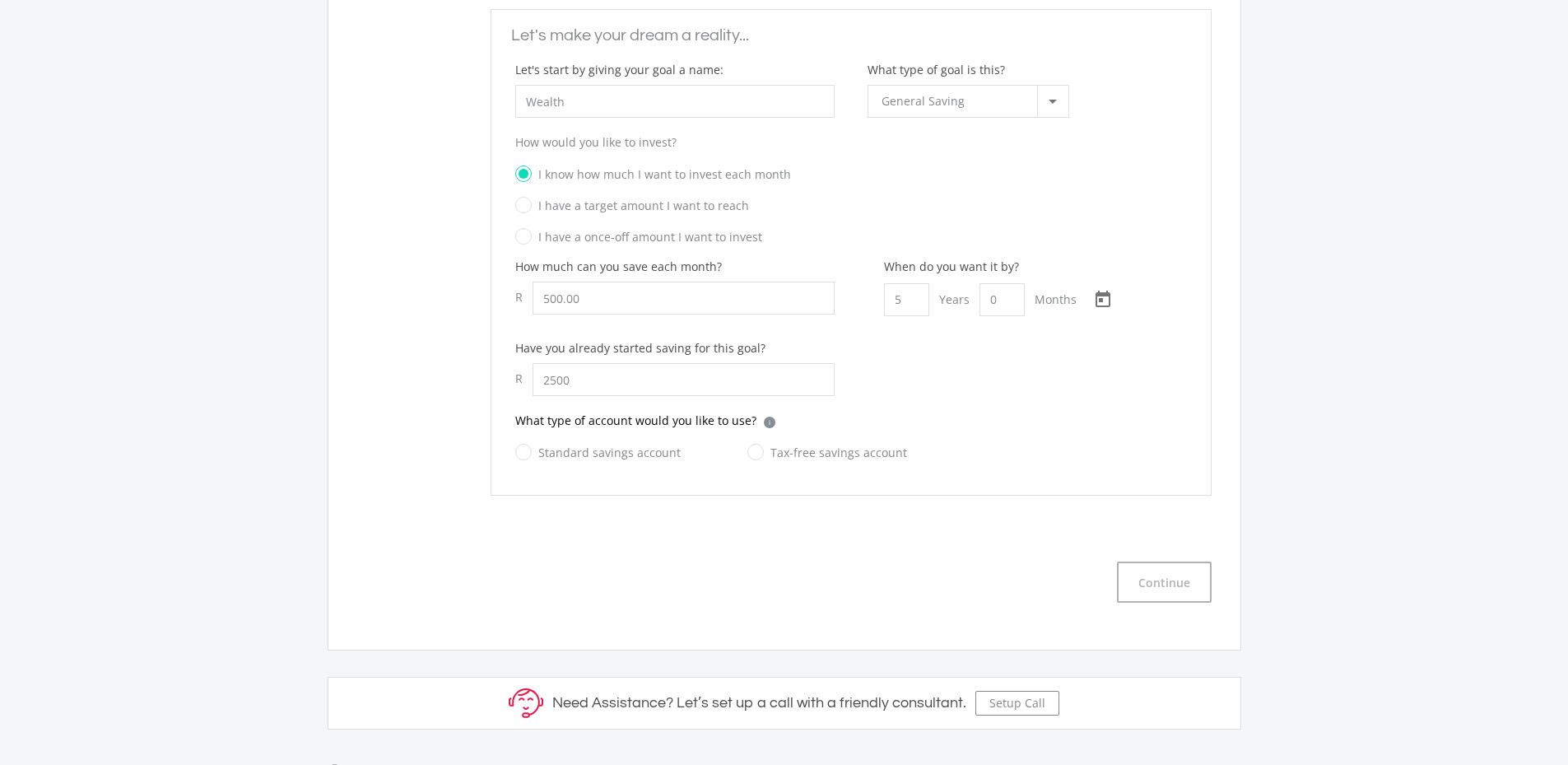
type input "2,500.00"
click at [541, 453] on label "Standard savings account" at bounding box center [598, 452] width 166 height 20
click at [541, 453] on input "Standard savings account" at bounding box center [581, 462] width 166 height 33
radio input "true"
click at [1171, 584] on button "Continue" at bounding box center [1164, 582] width 94 height 41
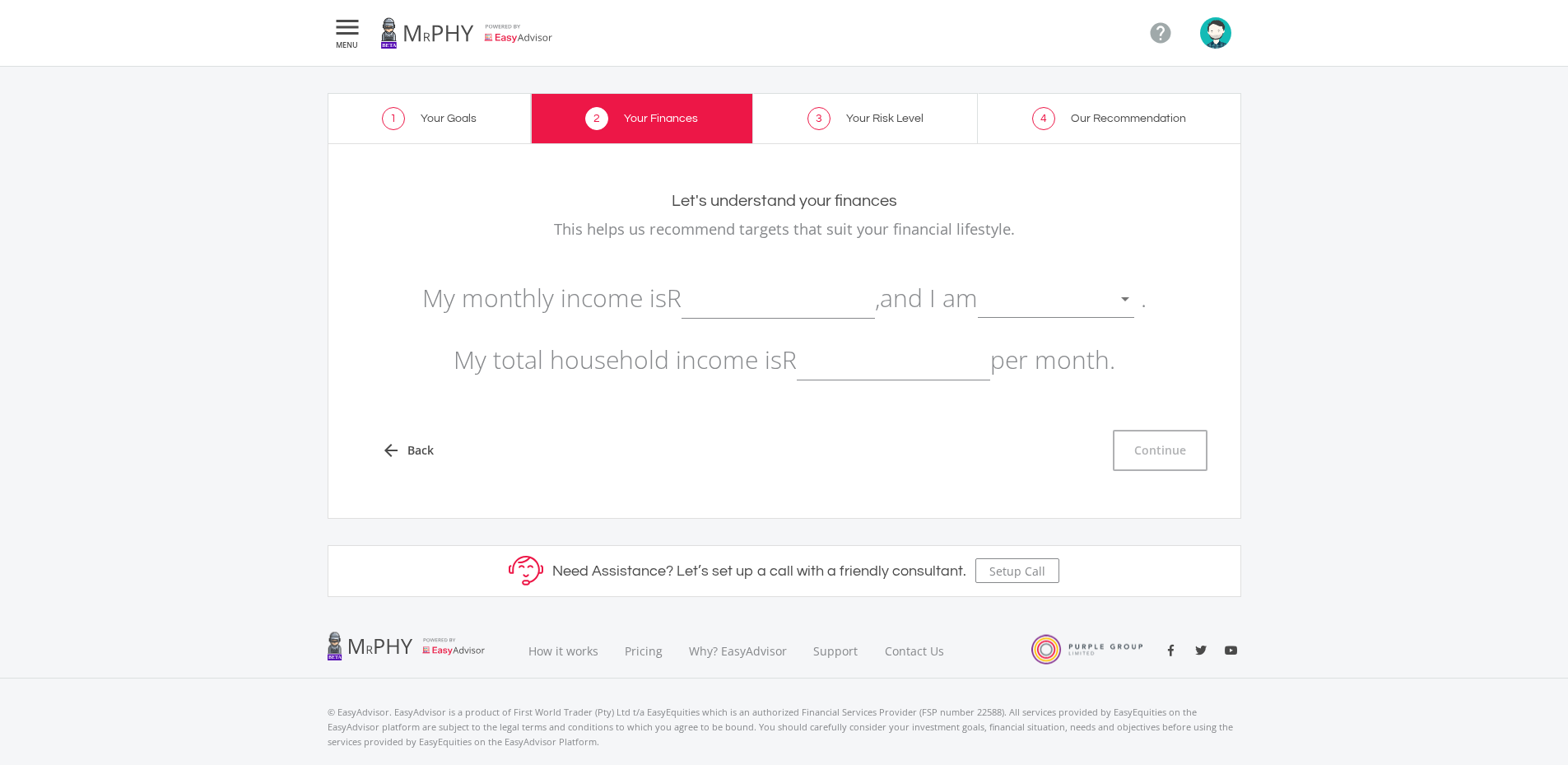
click at [735, 293] on input "text" at bounding box center [778, 298] width 193 height 41
type input "19,200.00"
click at [1031, 302] on div at bounding box center [1043, 300] width 131 height 31
click at [1038, 278] on span "not retired" at bounding box center [1066, 287] width 156 height 49
click at [863, 364] on input "text" at bounding box center [893, 360] width 193 height 41
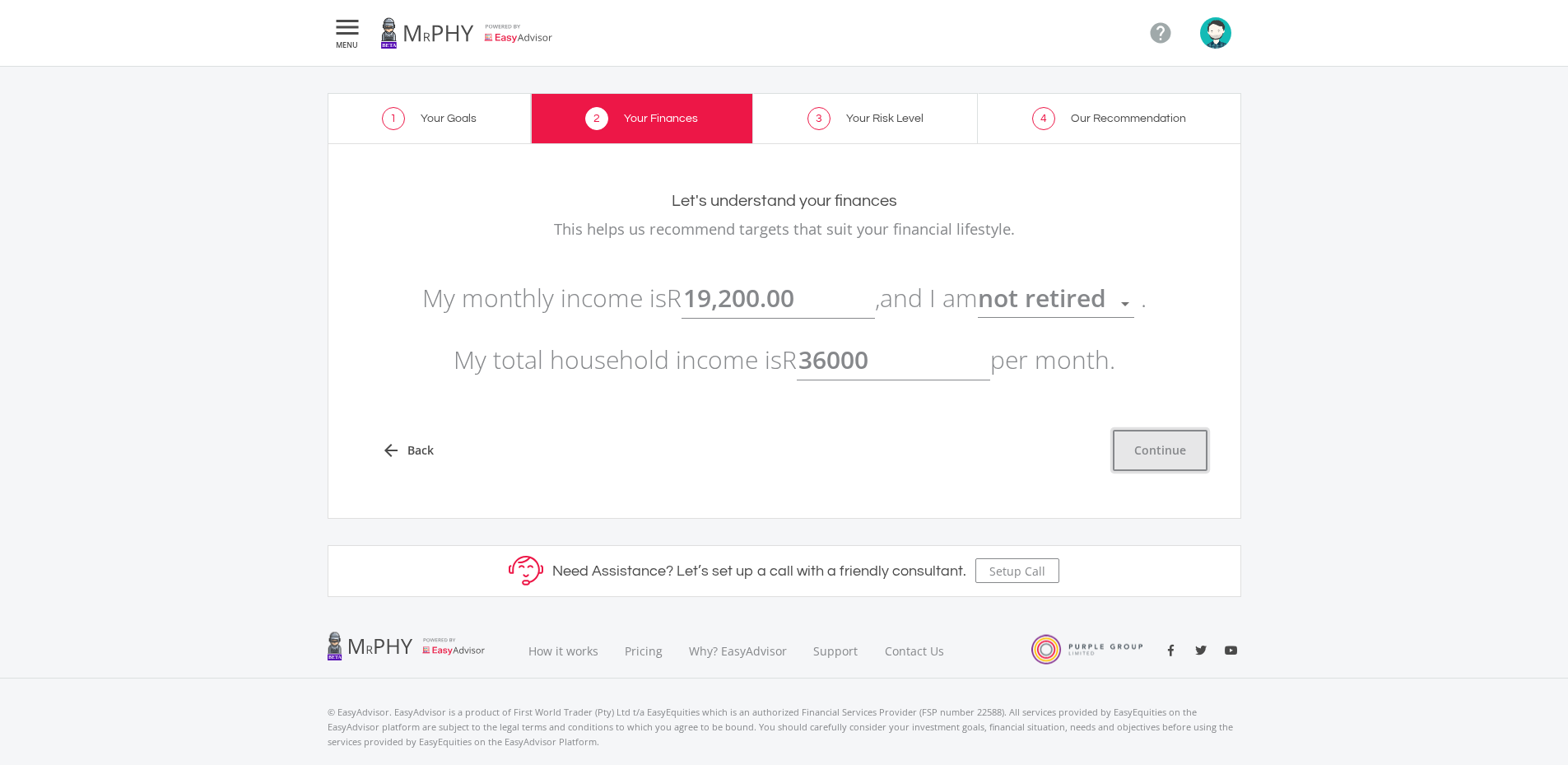
type input "36,000.00"
click at [1182, 451] on button "Continue" at bounding box center [1160, 450] width 94 height 41
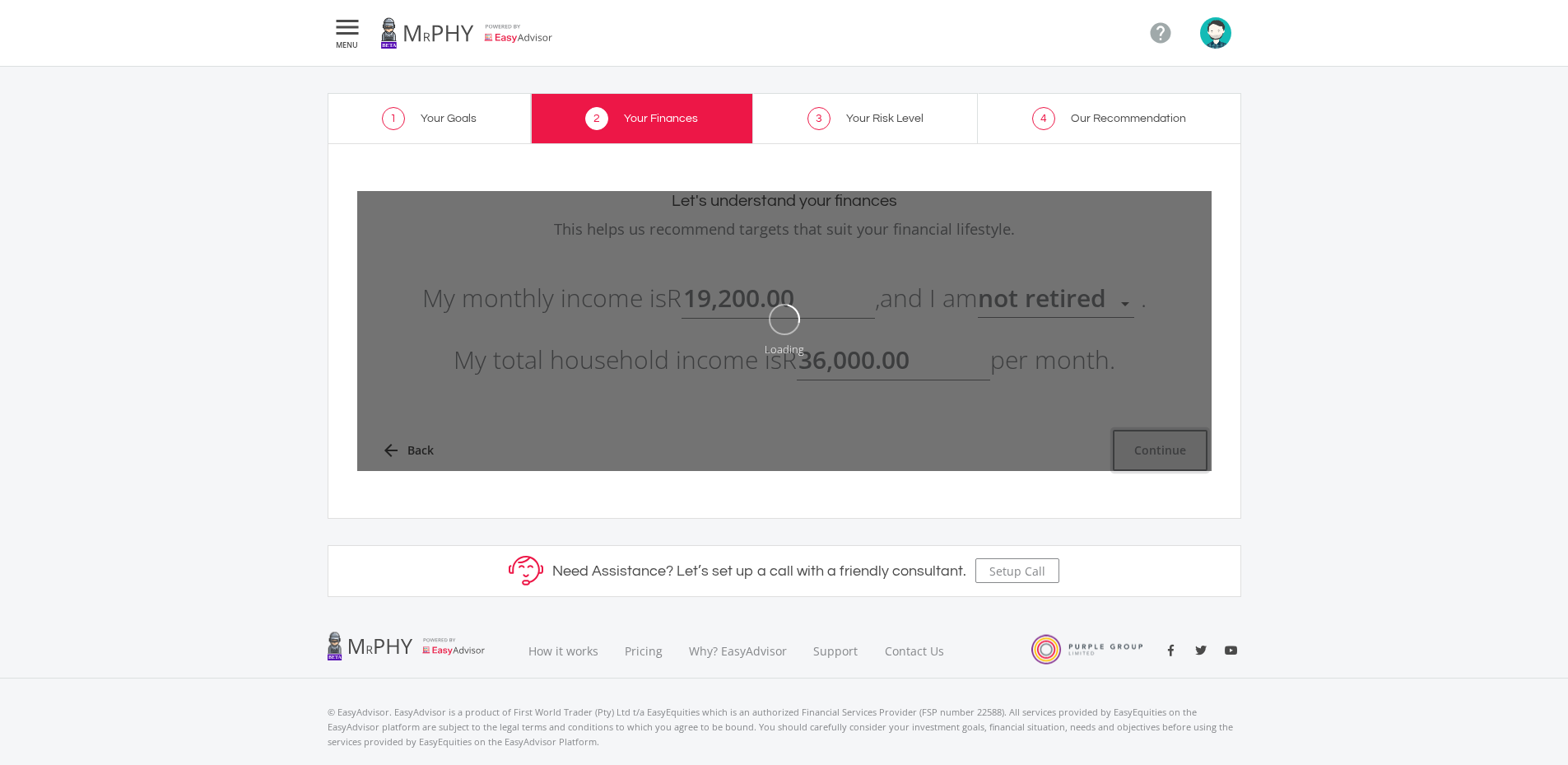
type input "19200"
type input "36000"
type input "19,200.00"
type input "36,000.00"
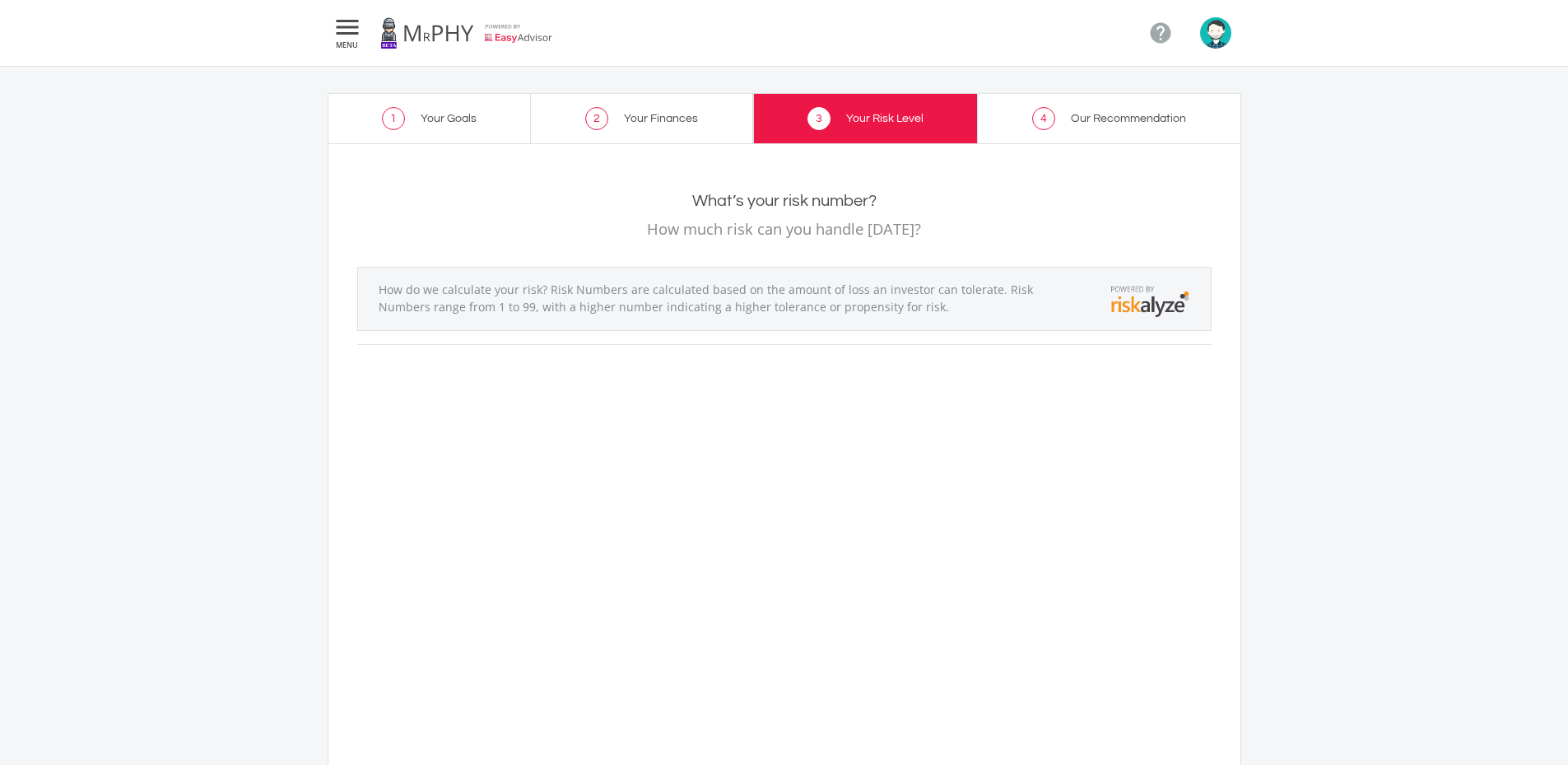
click at [1086, 122] on span "Our Recommendation" at bounding box center [1129, 118] width 116 height 11
drag, startPoint x: 501, startPoint y: 293, endPoint x: 806, endPoint y: 290, distance: 305.0
click at [804, 290] on div "How do we calculate your risk? Risk Numbers are calculated based on the amount …" at bounding box center [713, 299] width 704 height 37
click at [840, 295] on div "How do we calculate your risk? Risk Numbers are calculated based on the amount …" at bounding box center [713, 299] width 704 height 37
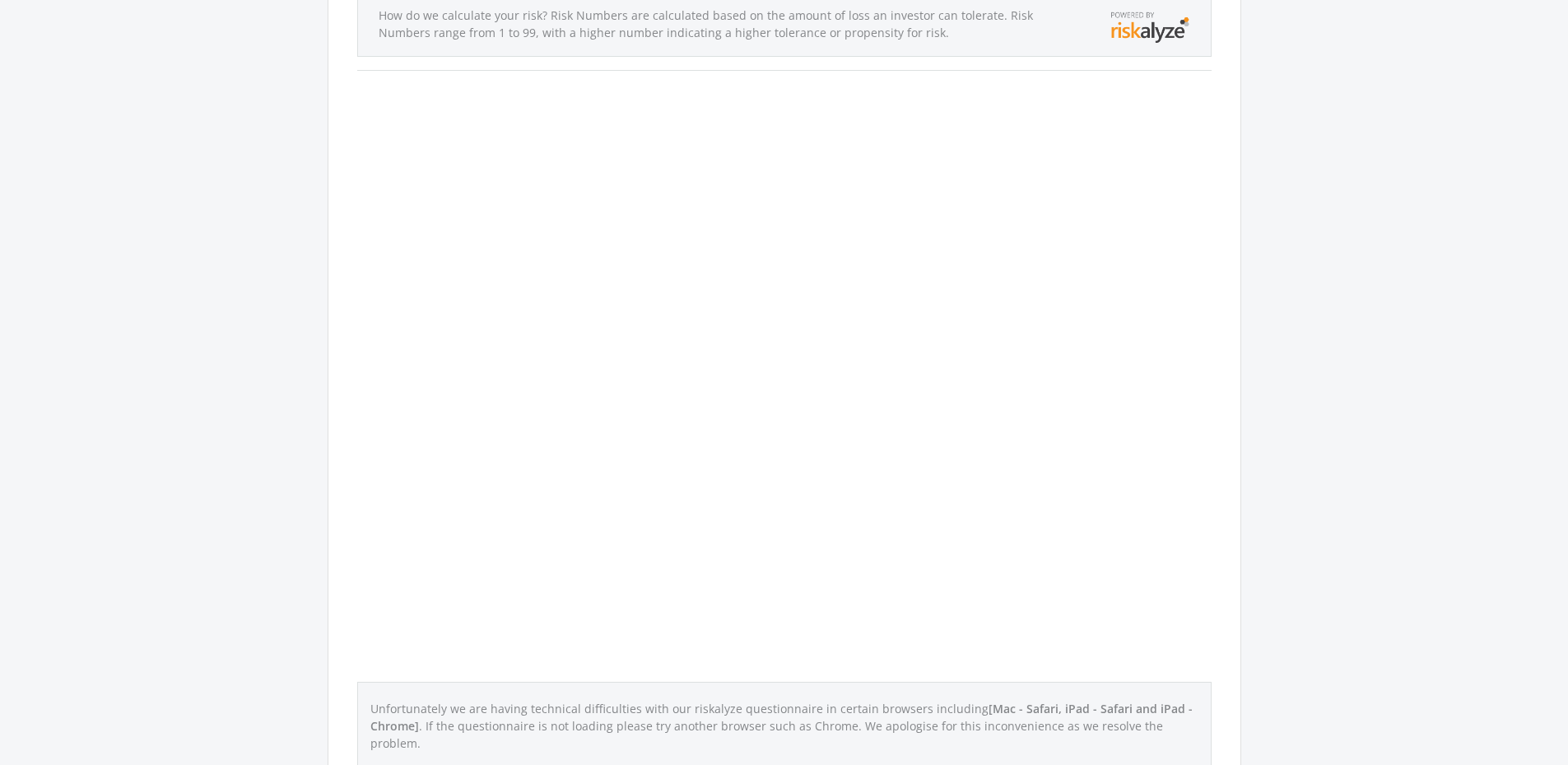
scroll to position [669, 0]
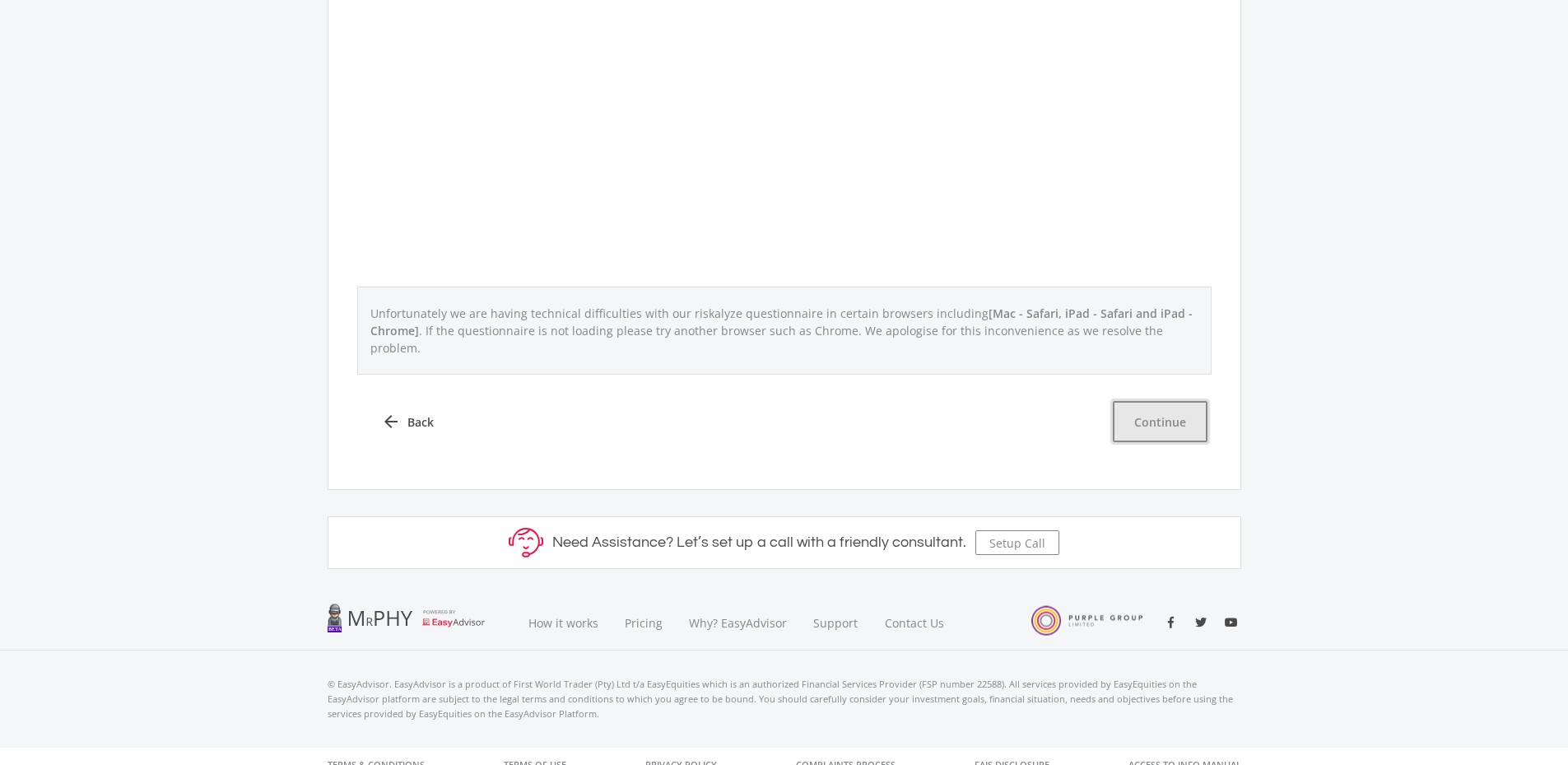
click at [1137, 408] on button "Continue" at bounding box center [1160, 421] width 94 height 41
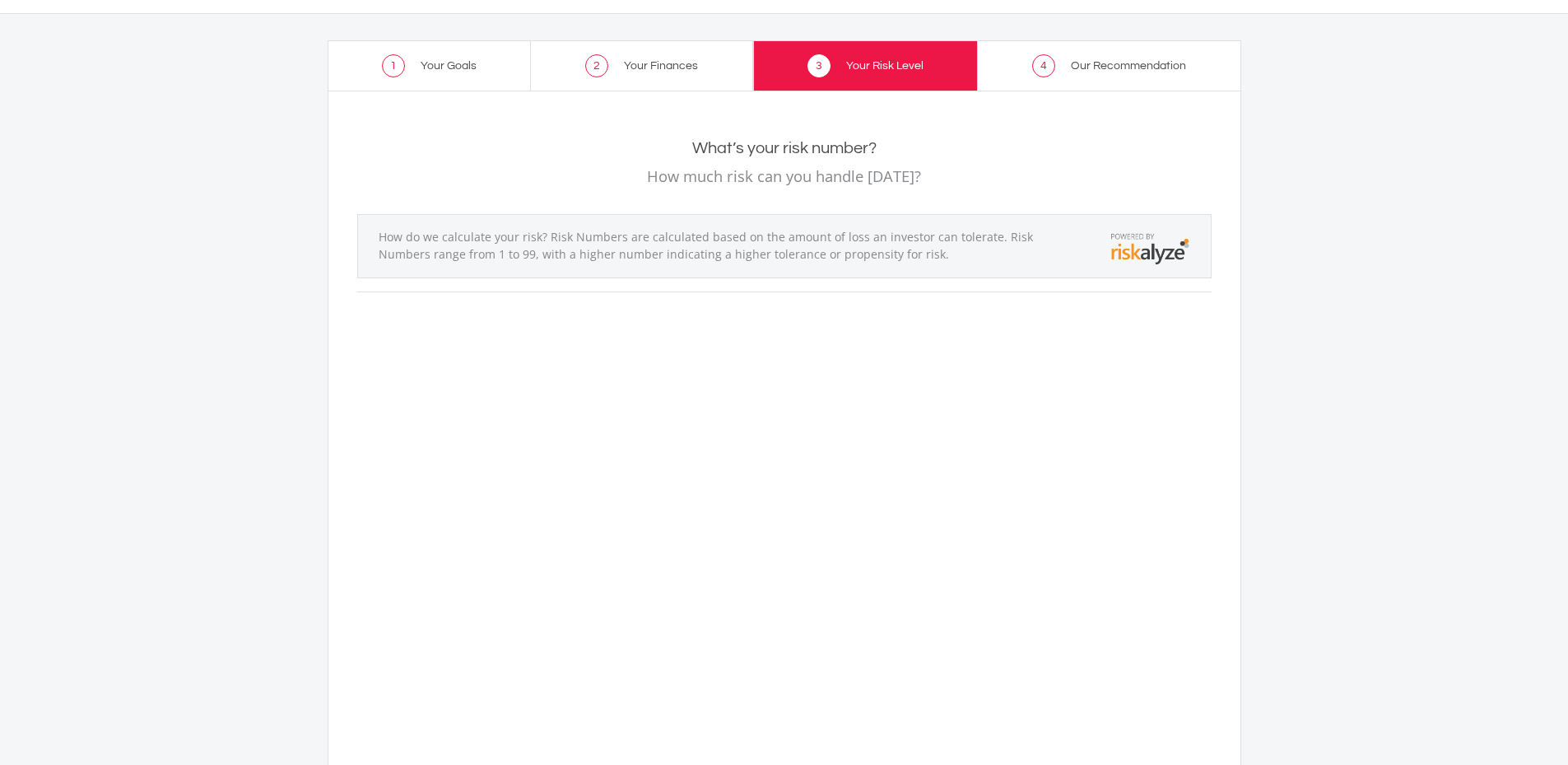
scroll to position [0, 0]
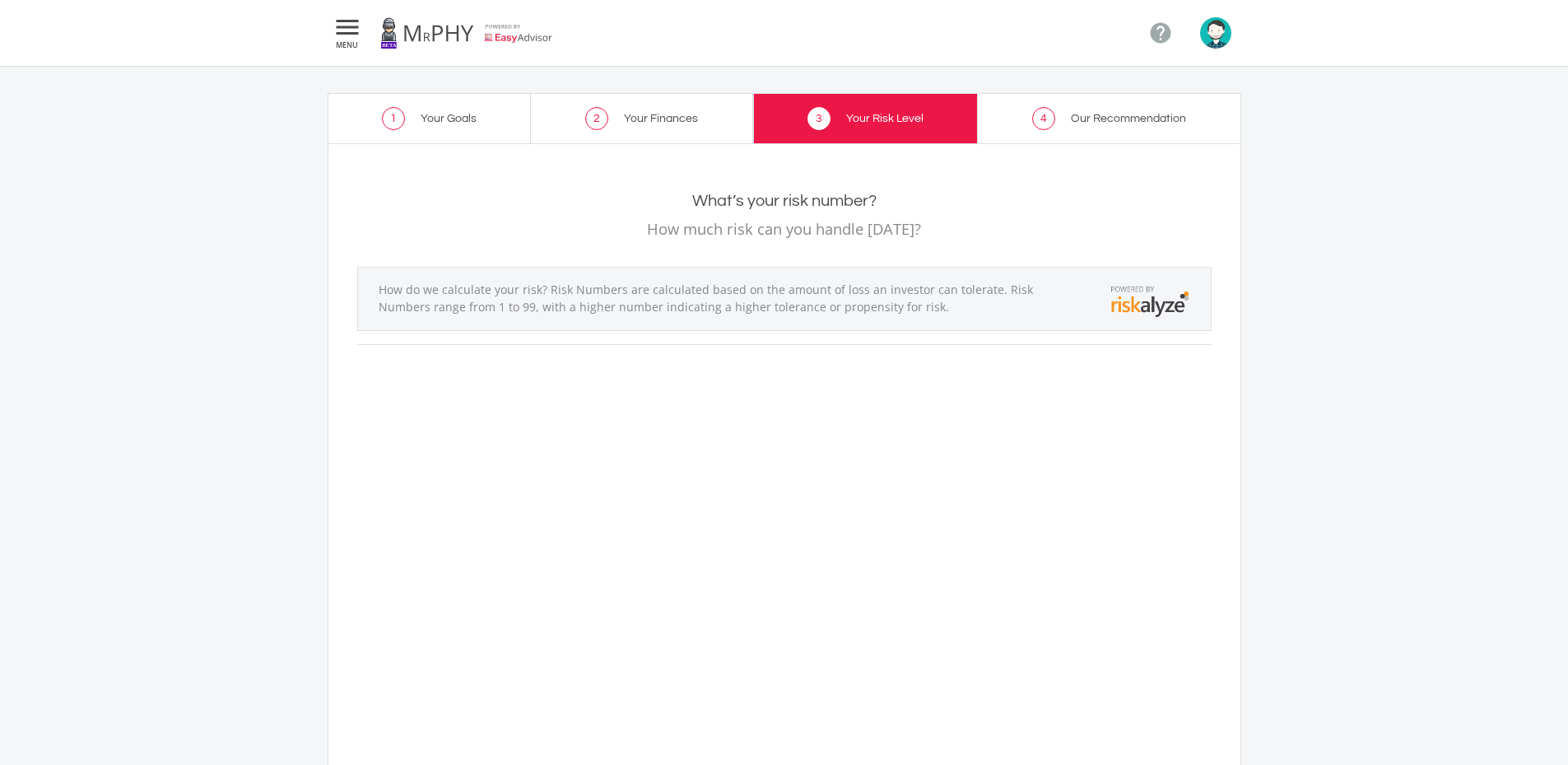
click at [1220, 33] on img "button" at bounding box center [1216, 33] width 31 height 31
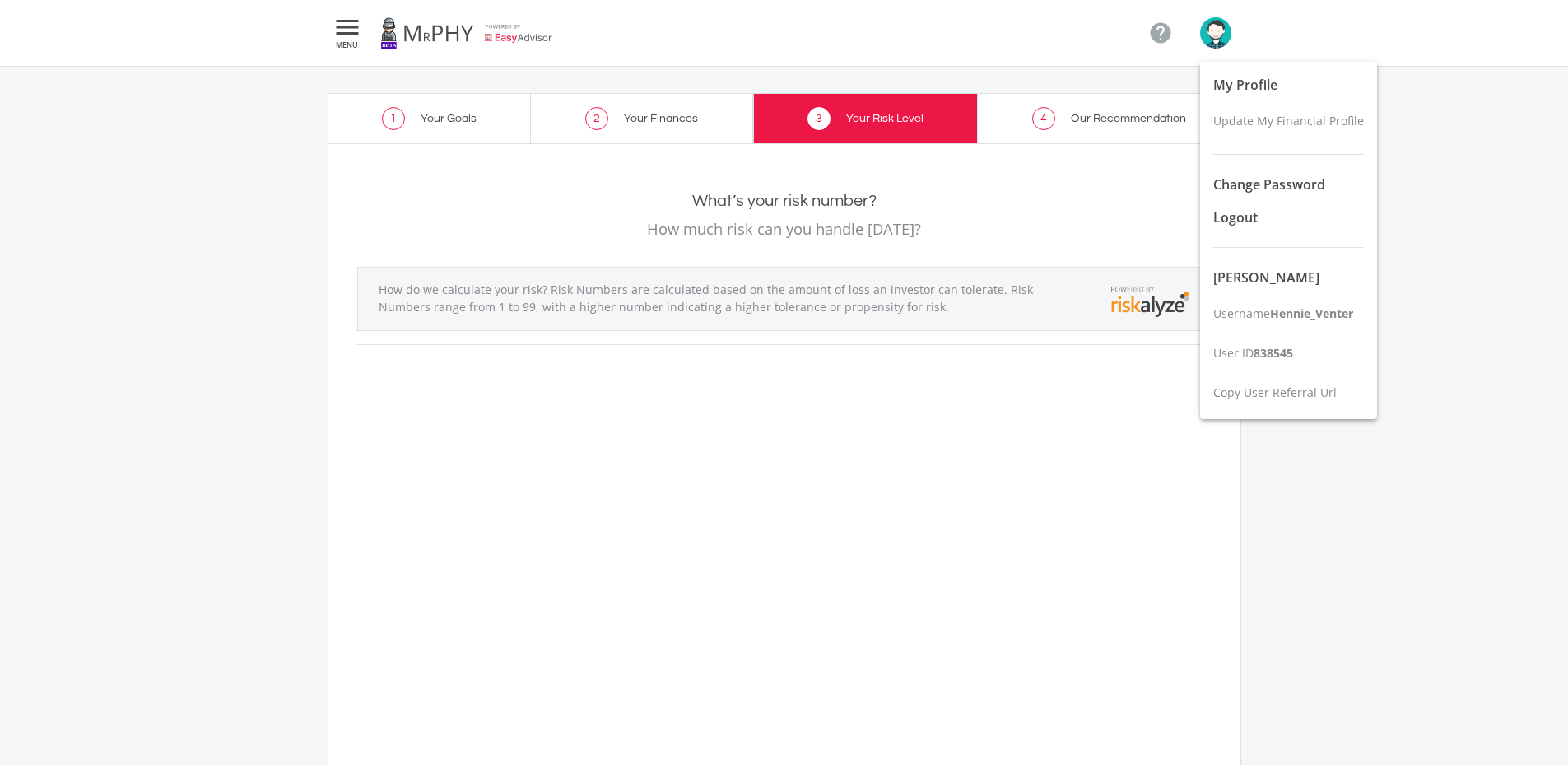
click at [1417, 481] on div at bounding box center [784, 382] width 1568 height 765
